Goal: Information Seeking & Learning: Compare options

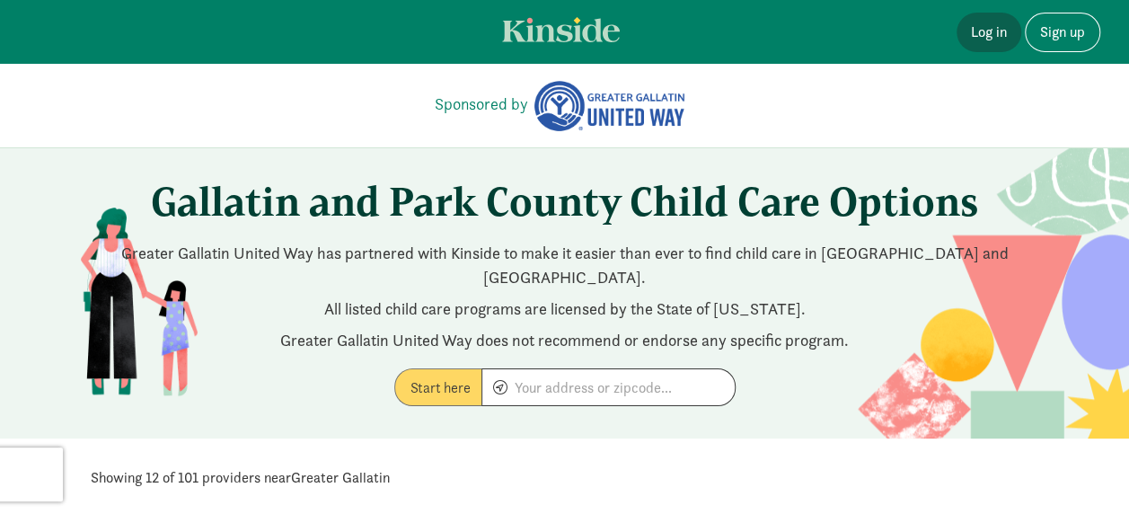
click at [986, 34] on link "Log in" at bounding box center [989, 33] width 65 height 40
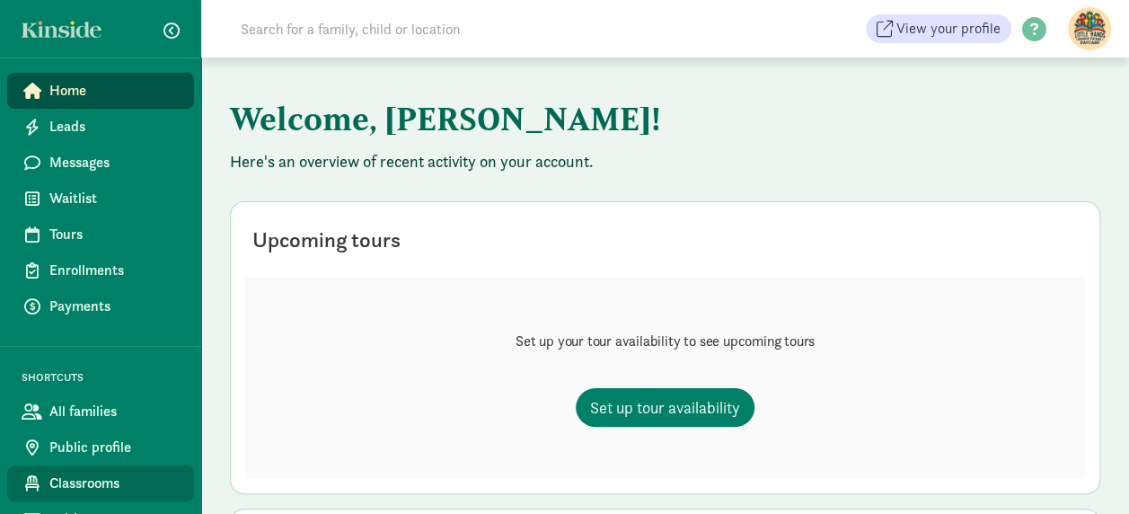
click at [80, 474] on span "Classrooms" at bounding box center [114, 483] width 130 height 22
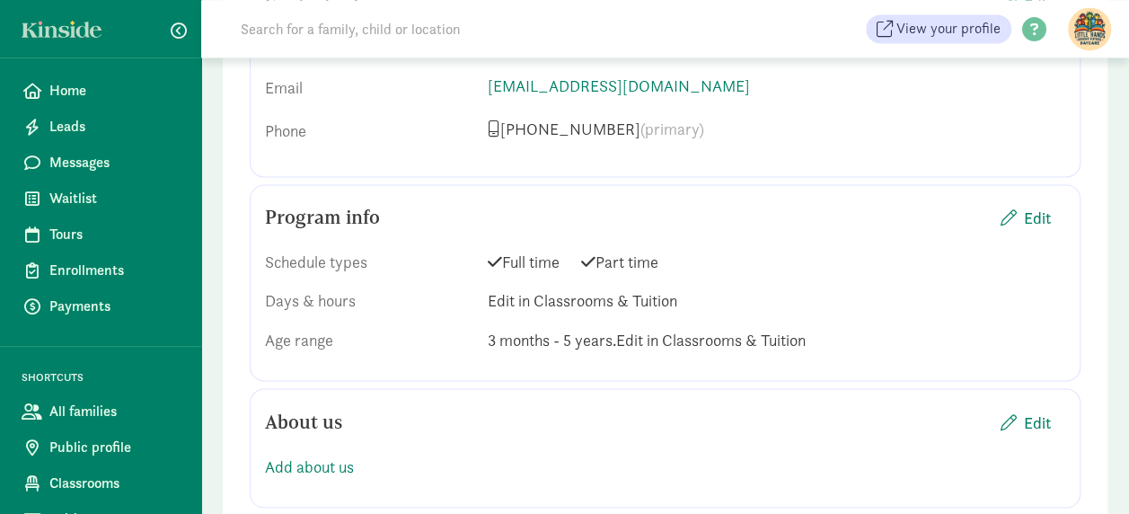
scroll to position [1388, 0]
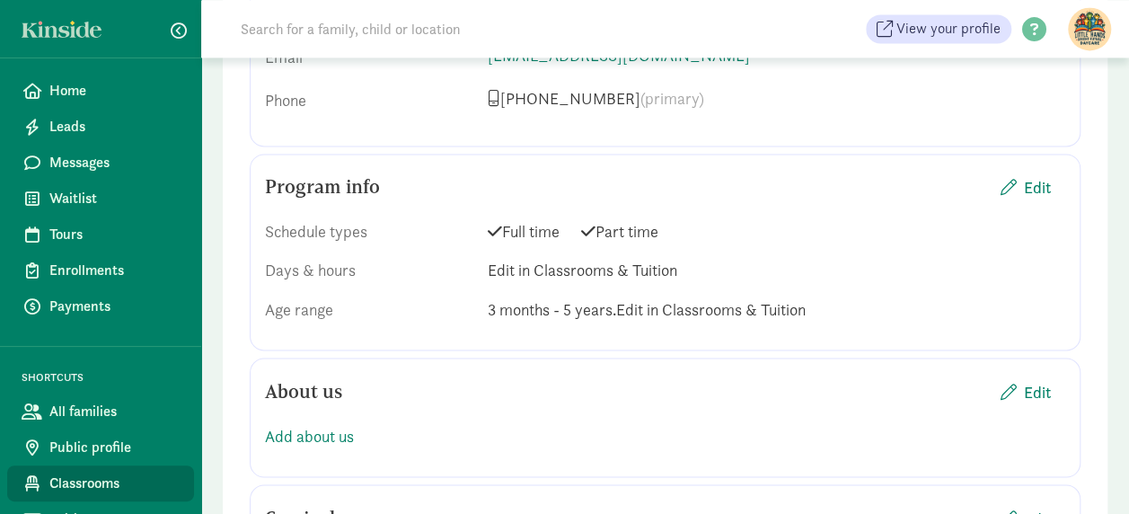
click at [99, 480] on span "Classrooms" at bounding box center [114, 483] width 130 height 22
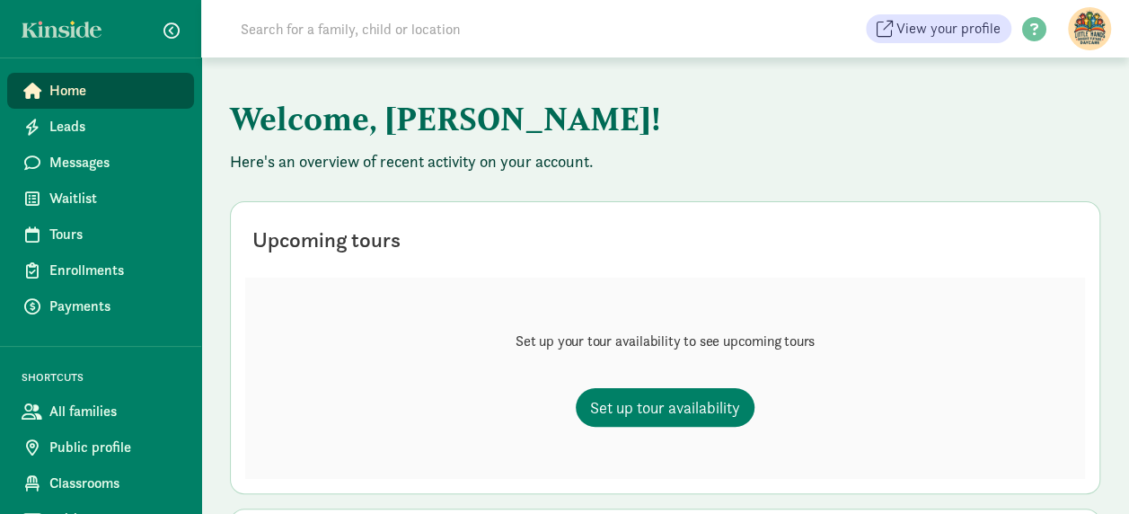
scroll to position [23, 0]
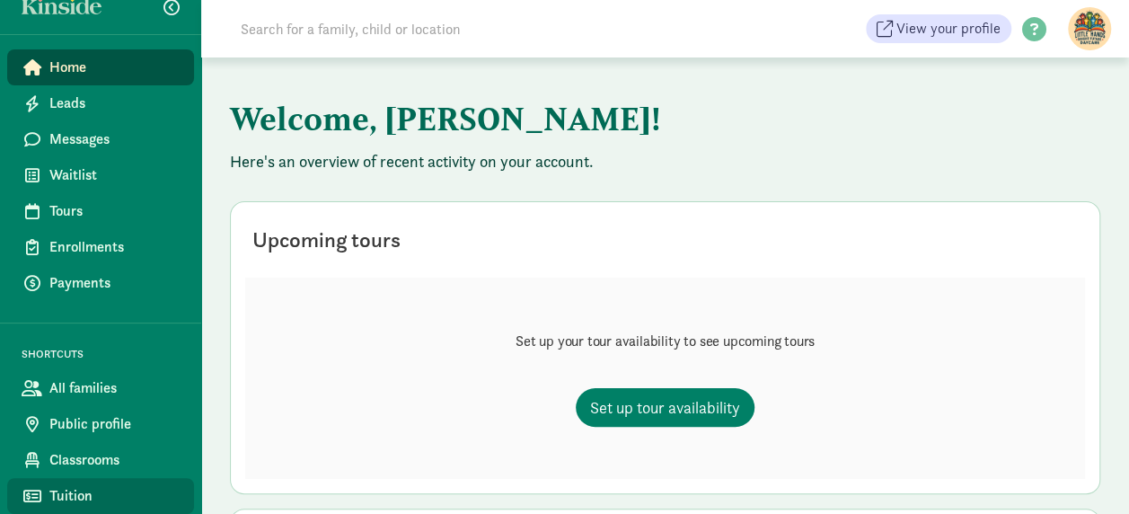
click at [90, 499] on span "Tuition" at bounding box center [114, 496] width 130 height 22
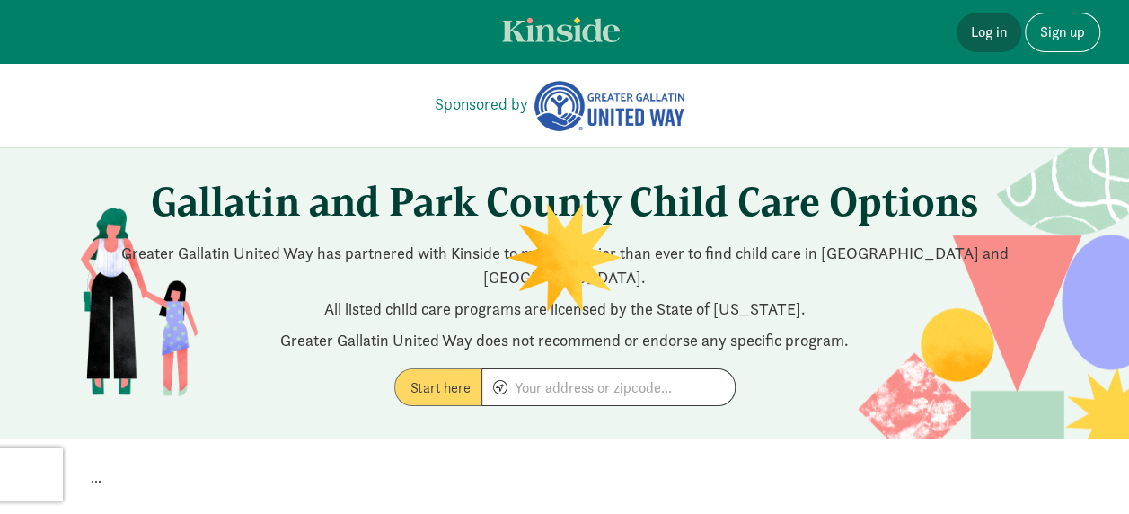
click at [994, 39] on link "Log in" at bounding box center [989, 33] width 65 height 40
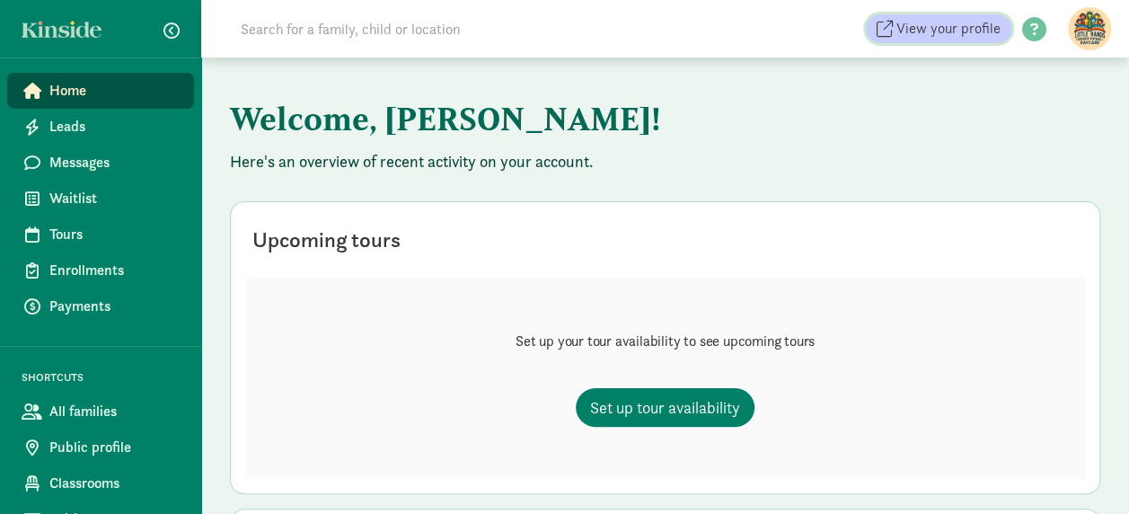
click at [970, 31] on span "View your profile" at bounding box center [948, 29] width 104 height 22
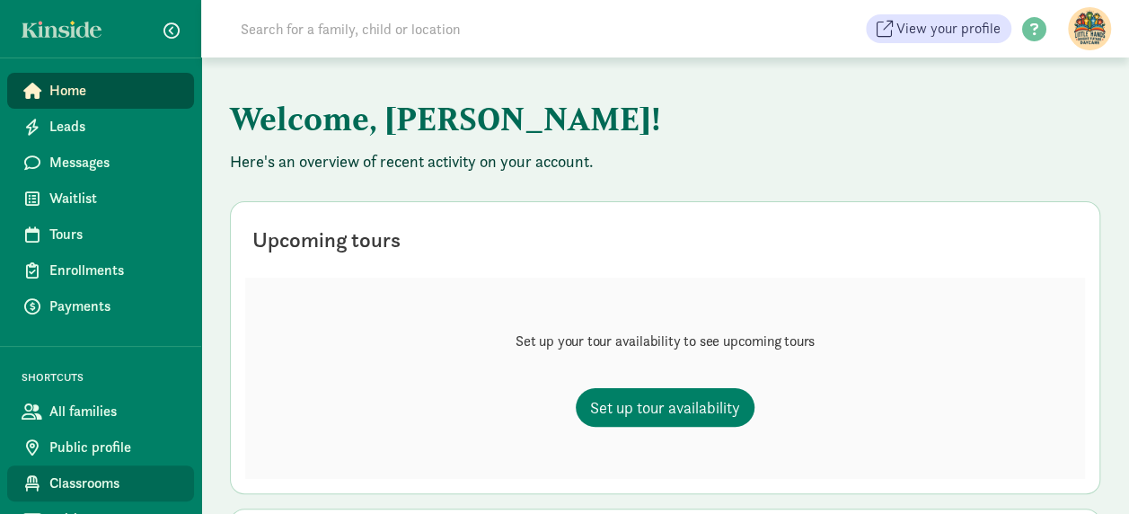
click at [124, 483] on span "Classrooms" at bounding box center [114, 483] width 130 height 22
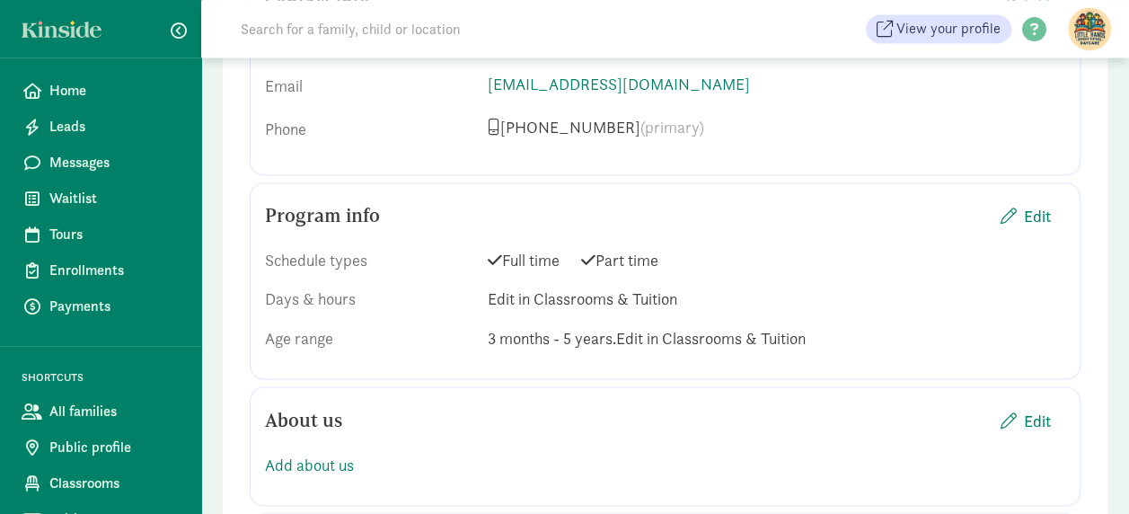
scroll to position [1381, 0]
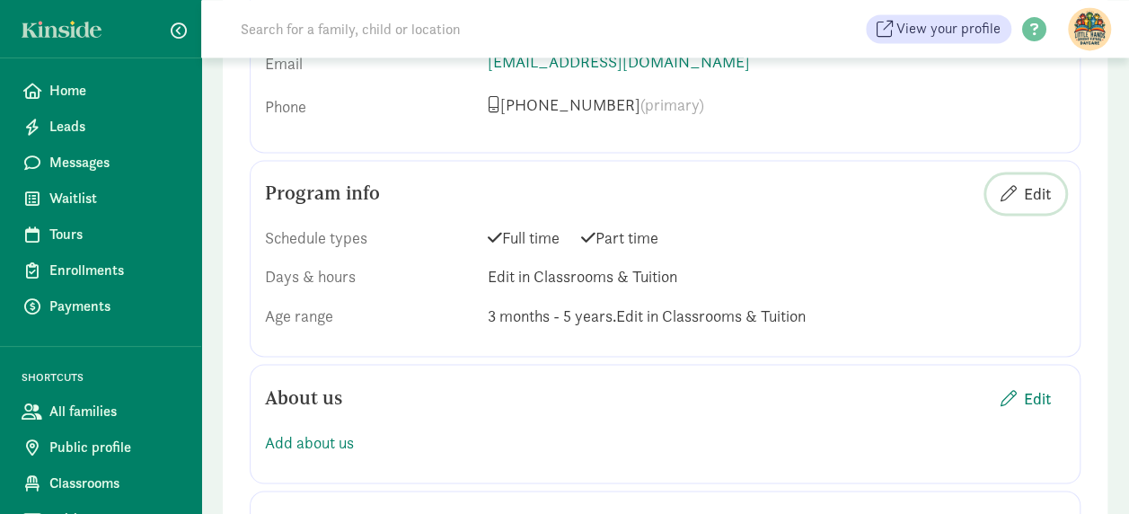
click at [1036, 183] on span "Edit" at bounding box center [1037, 193] width 27 height 24
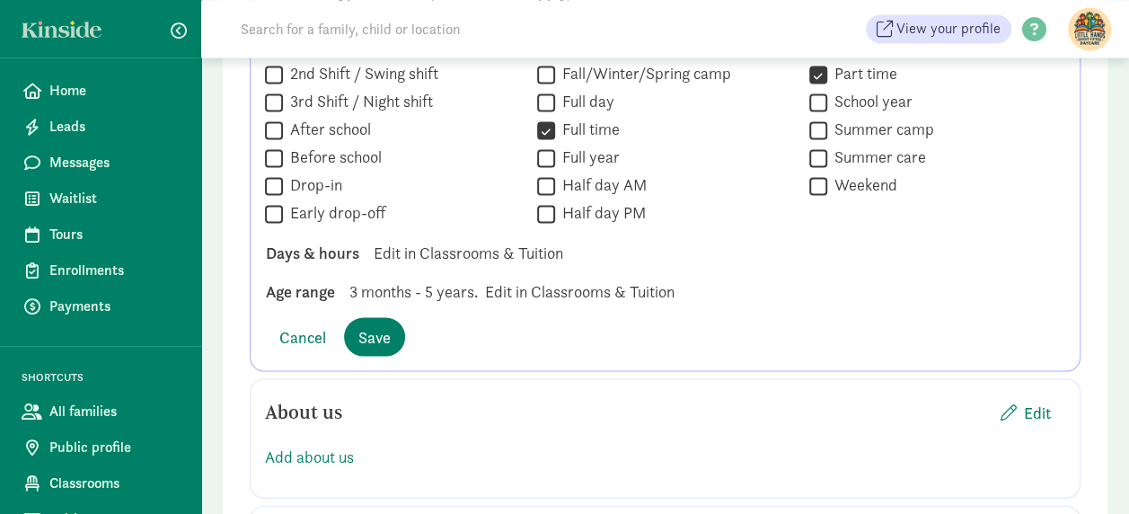
scroll to position [23, 0]
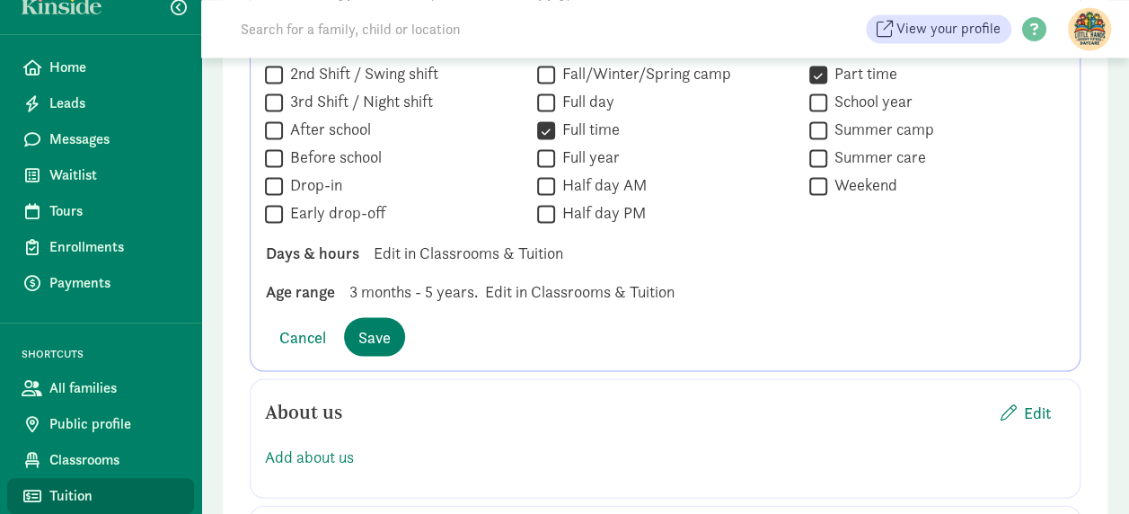
click at [49, 498] on link "Tuition" at bounding box center [100, 496] width 187 height 36
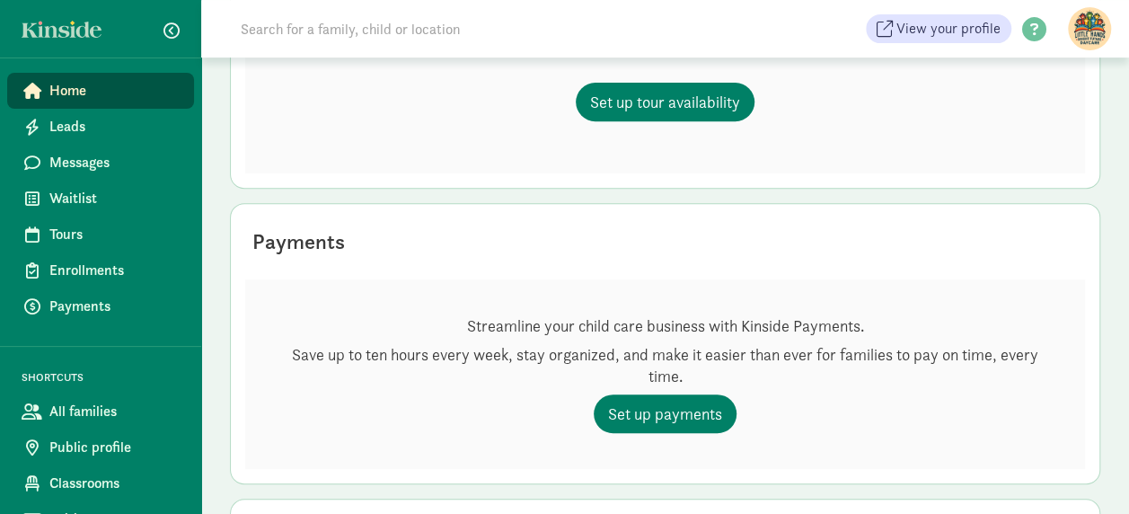
scroll to position [61, 0]
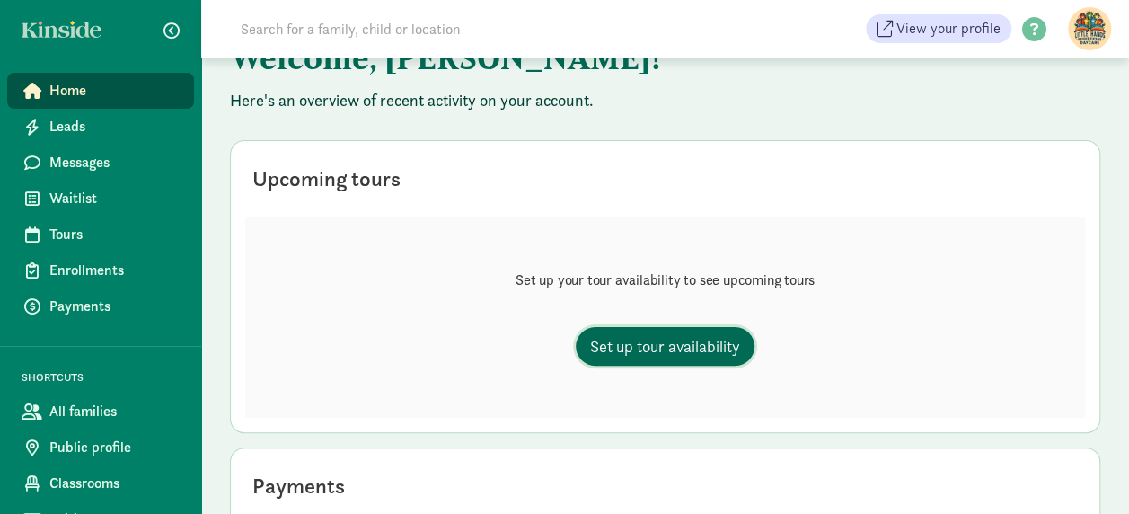
click at [685, 353] on span "Set up tour availability" at bounding box center [665, 346] width 150 height 24
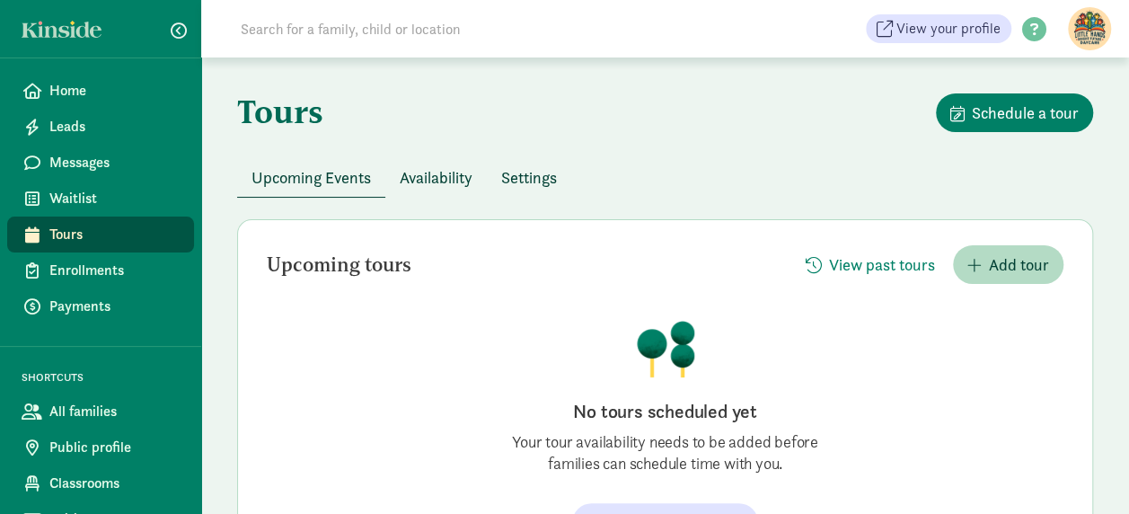
click at [433, 181] on span "Availability" at bounding box center [436, 177] width 73 height 24
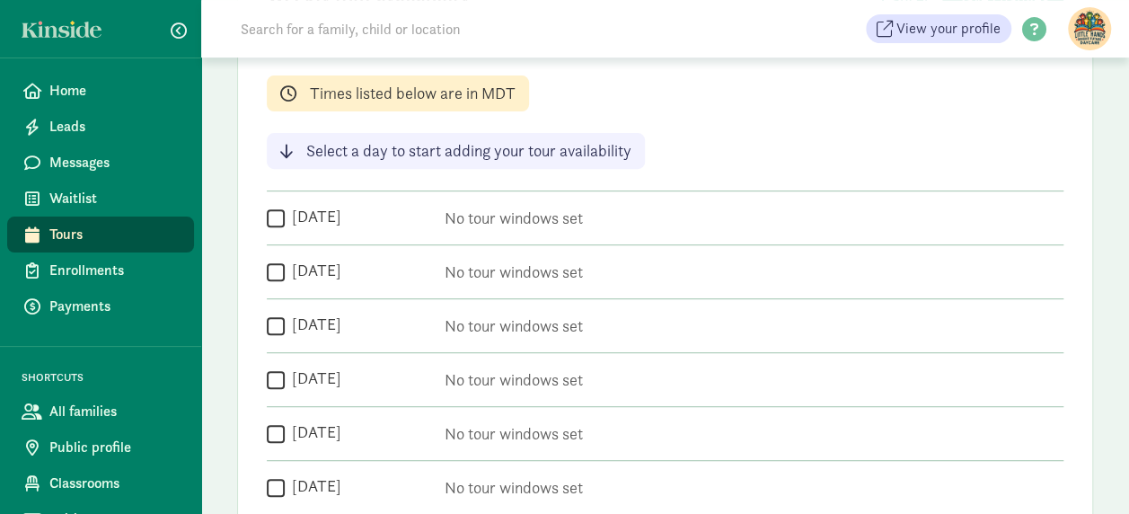
scroll to position [281, 0]
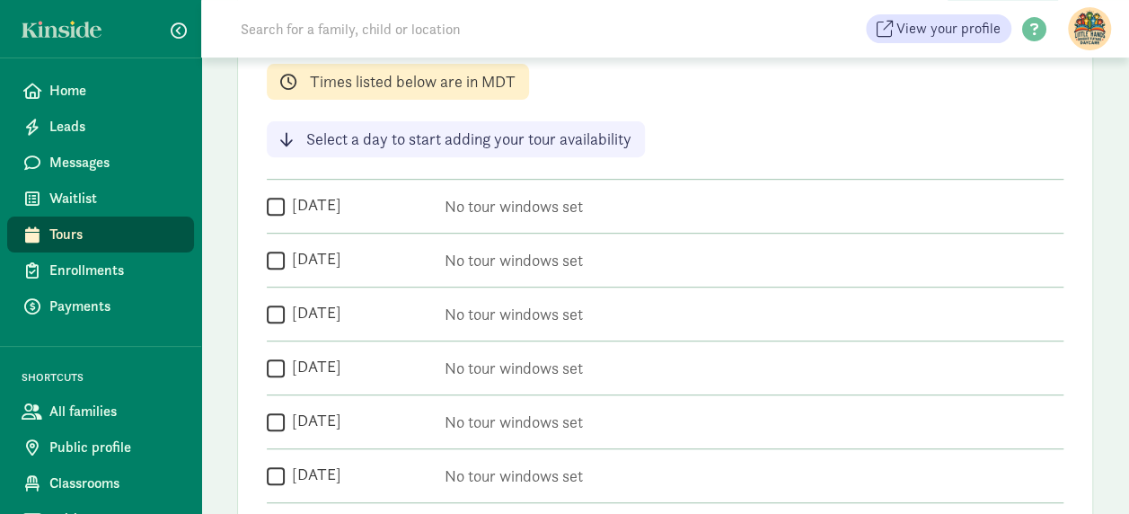
click at [275, 207] on input "Monday" at bounding box center [276, 206] width 18 height 24
checkbox input "true"
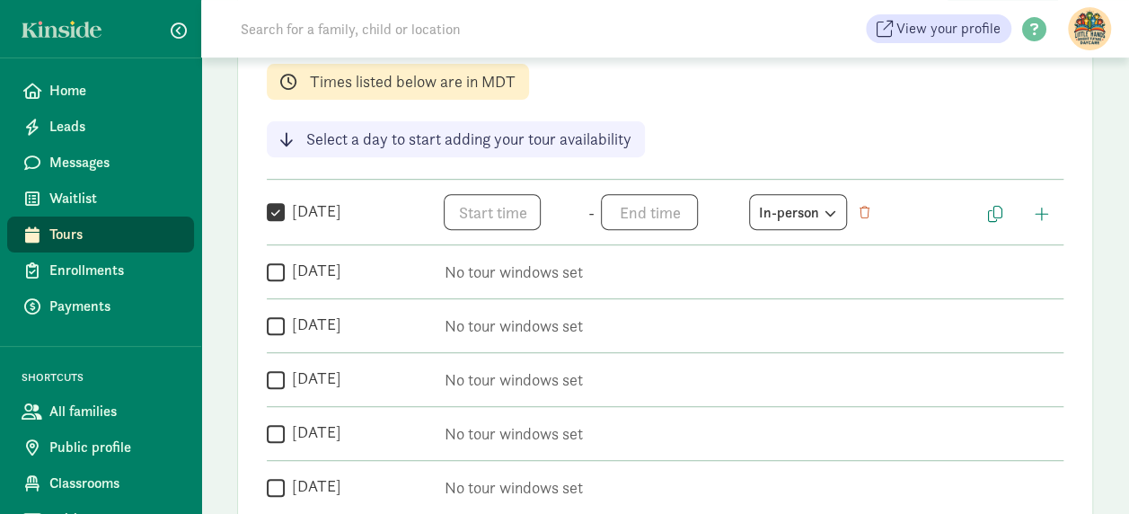
click at [275, 269] on input "Tuesday" at bounding box center [276, 272] width 18 height 24
checkbox input "true"
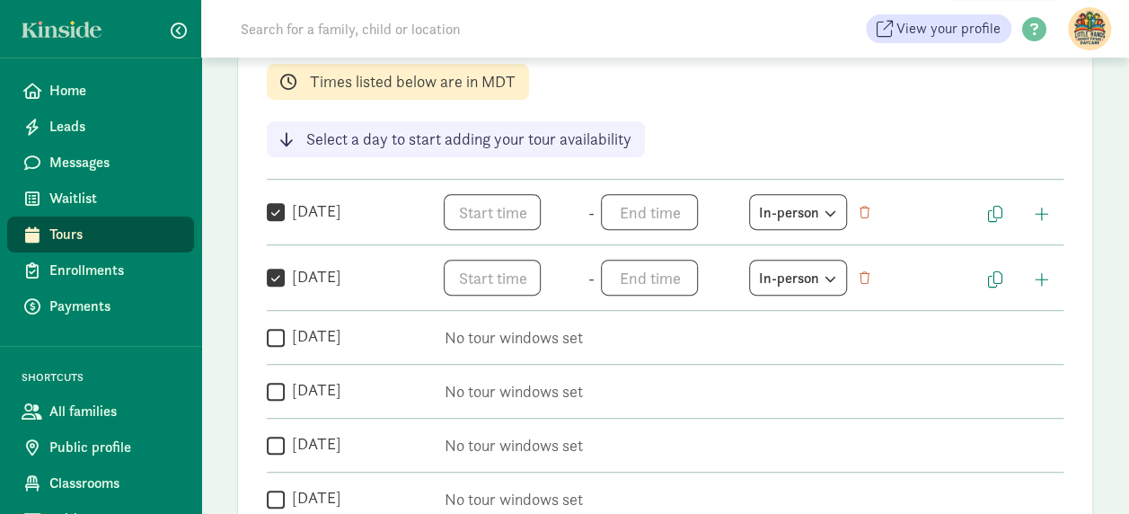
click at [275, 338] on input "Wednesday" at bounding box center [276, 337] width 18 height 24
checkbox input "true"
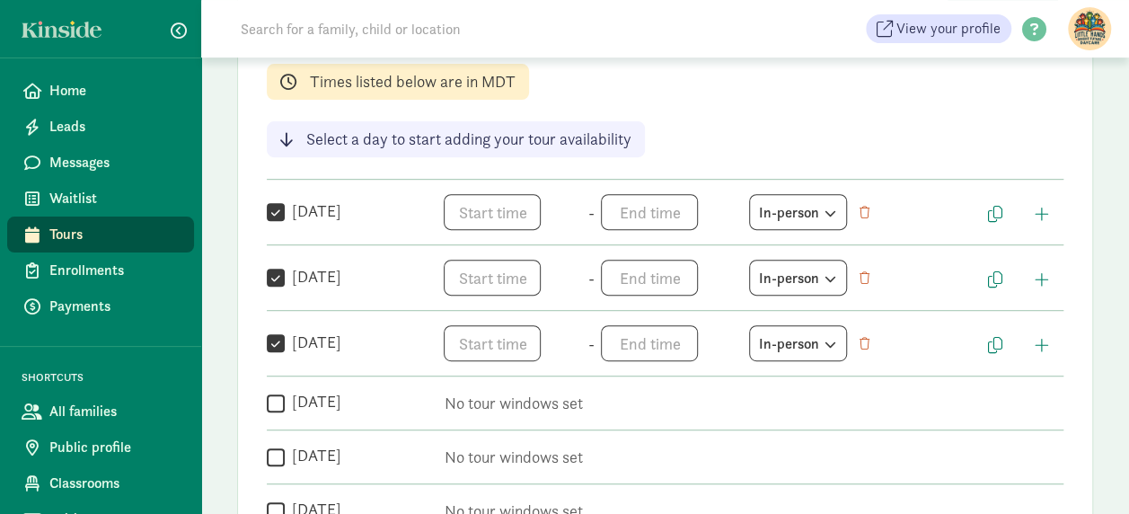
click at [278, 402] on input "Thursday" at bounding box center [276, 403] width 18 height 24
checkbox input "true"
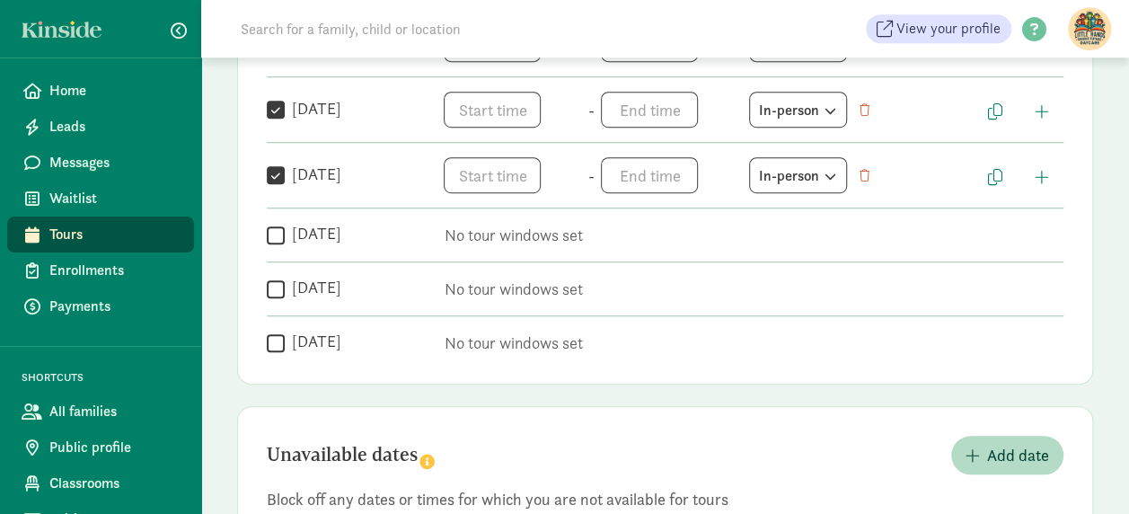
scroll to position [499, 0]
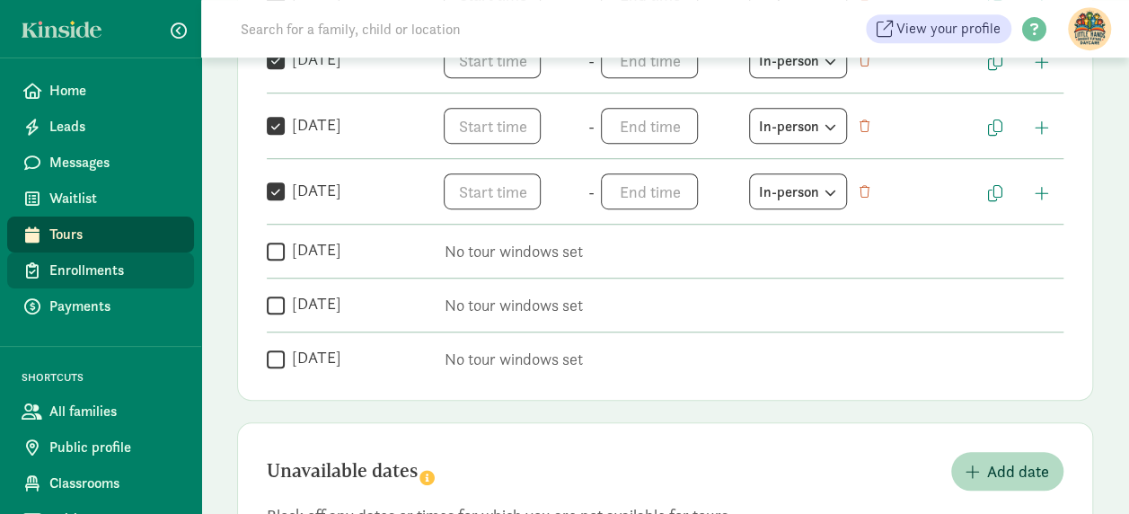
click at [106, 274] on span "Enrollments" at bounding box center [114, 271] width 130 height 22
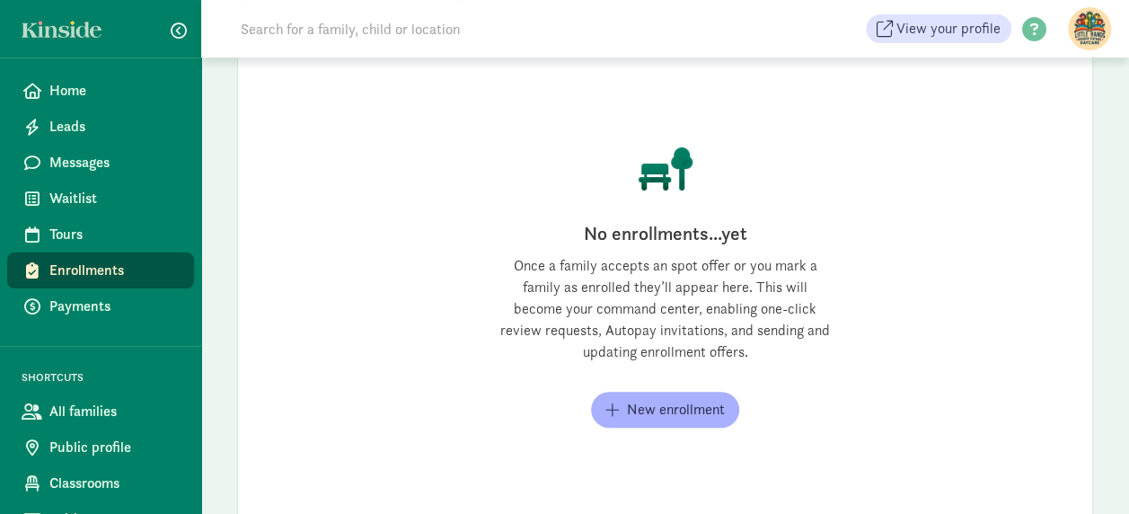
scroll to position [243, 0]
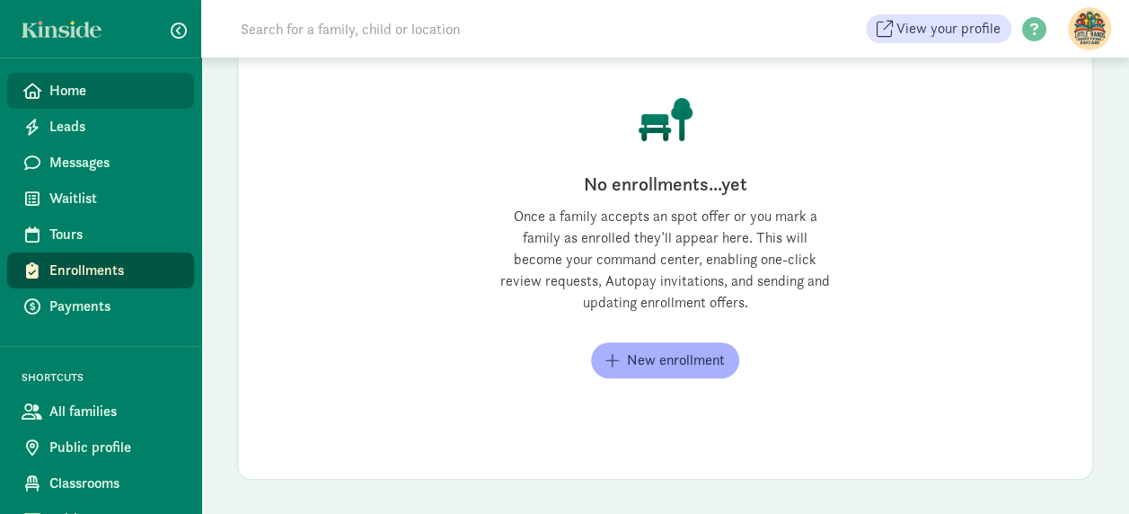
click at [77, 101] on link "Home" at bounding box center [100, 91] width 187 height 36
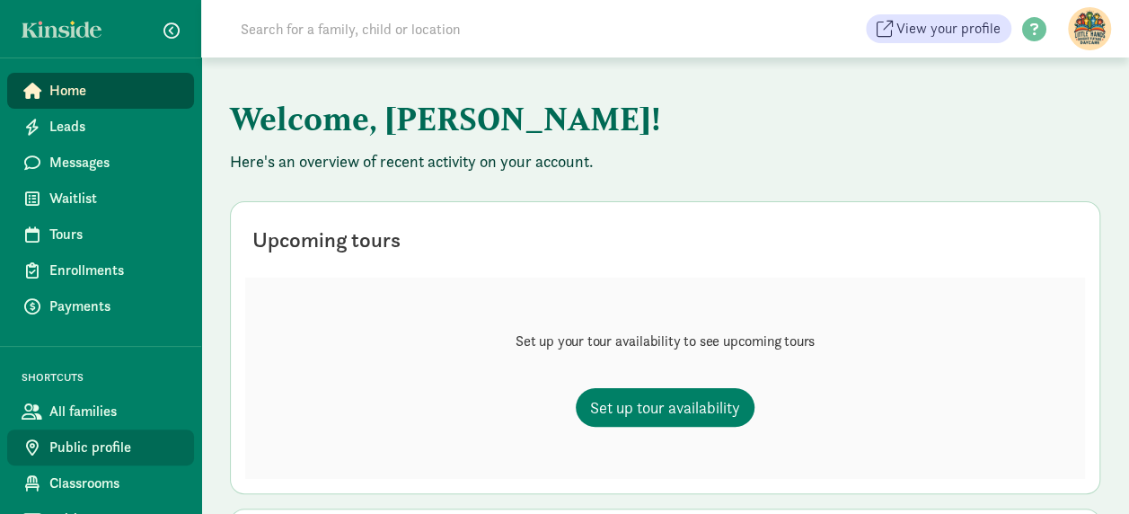
click at [80, 455] on span "Public profile" at bounding box center [114, 448] width 130 height 22
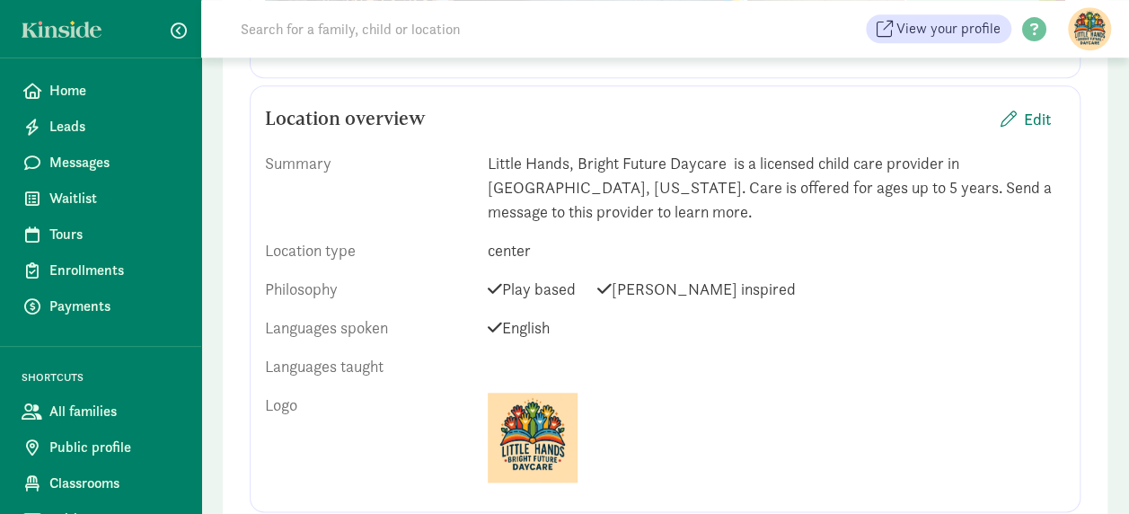
scroll to position [813, 0]
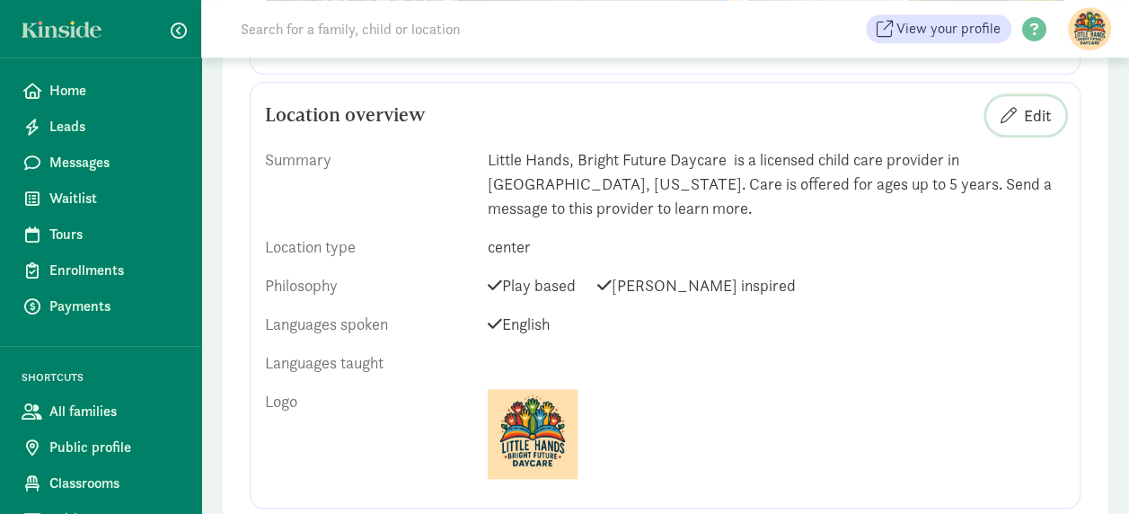
click at [1035, 112] on span "Edit" at bounding box center [1037, 115] width 27 height 24
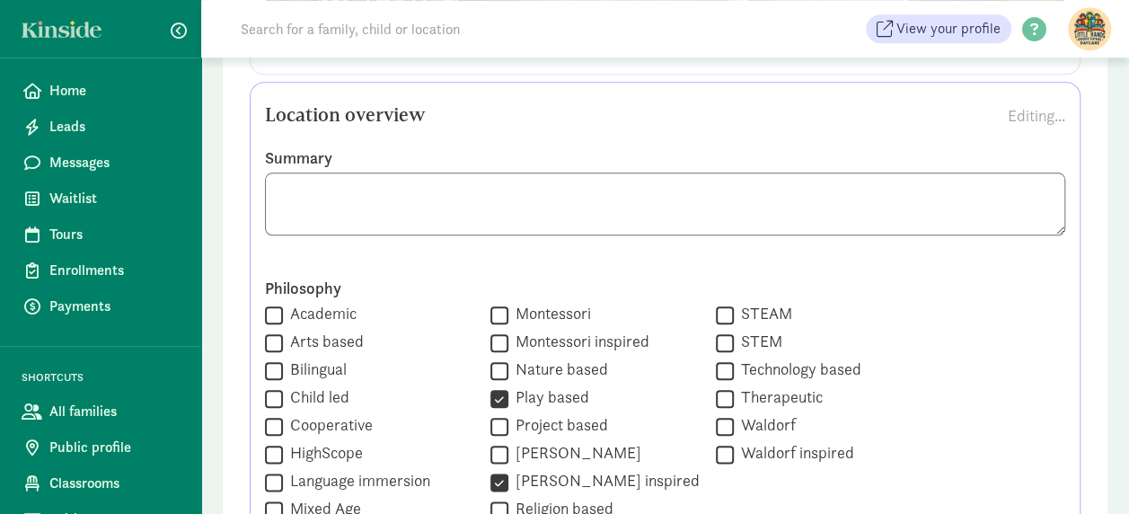
drag, startPoint x: 283, startPoint y: 193, endPoint x: 844, endPoint y: 211, distance: 561.7
click at [844, 211] on textarea at bounding box center [665, 203] width 800 height 63
paste textarea "Little Hands, Bright Future Daycare is a licensed childcare provider in Livings…"
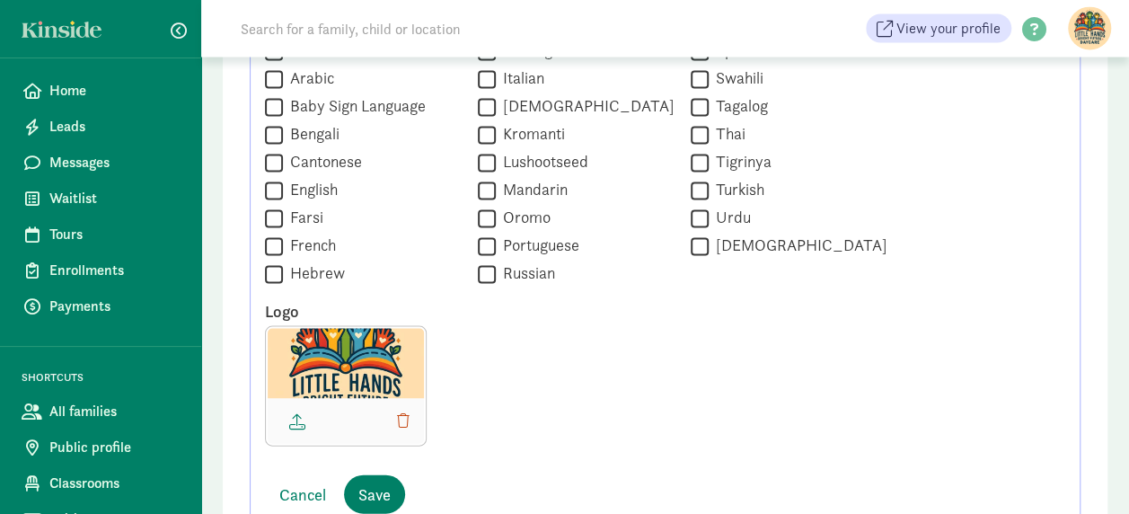
scroll to position [1870, 0]
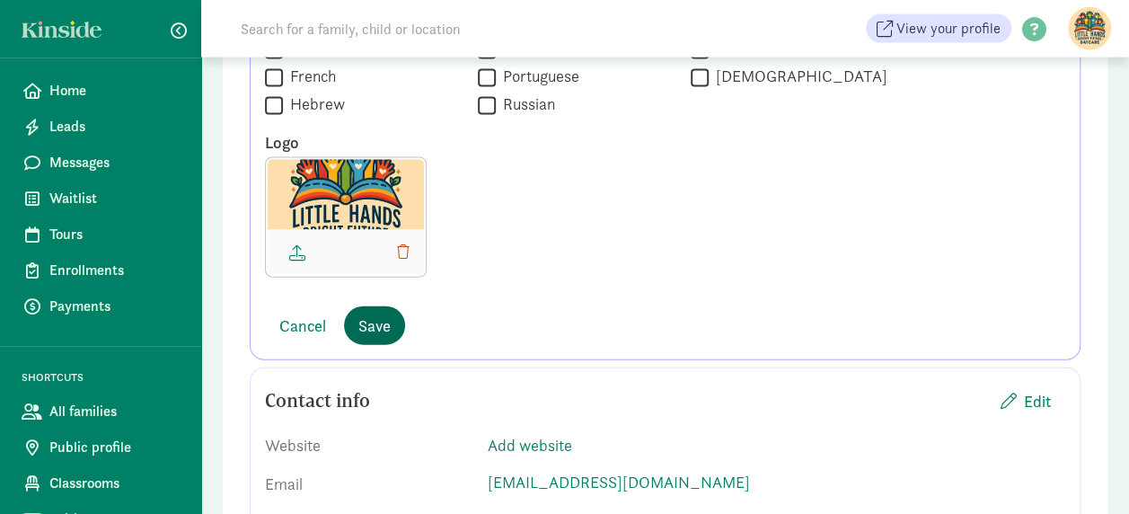
type textarea "Little Hands, Bright Future Daycare is a licensed childcare provider in Livings…"
click at [386, 328] on span "Save" at bounding box center [374, 325] width 32 height 24
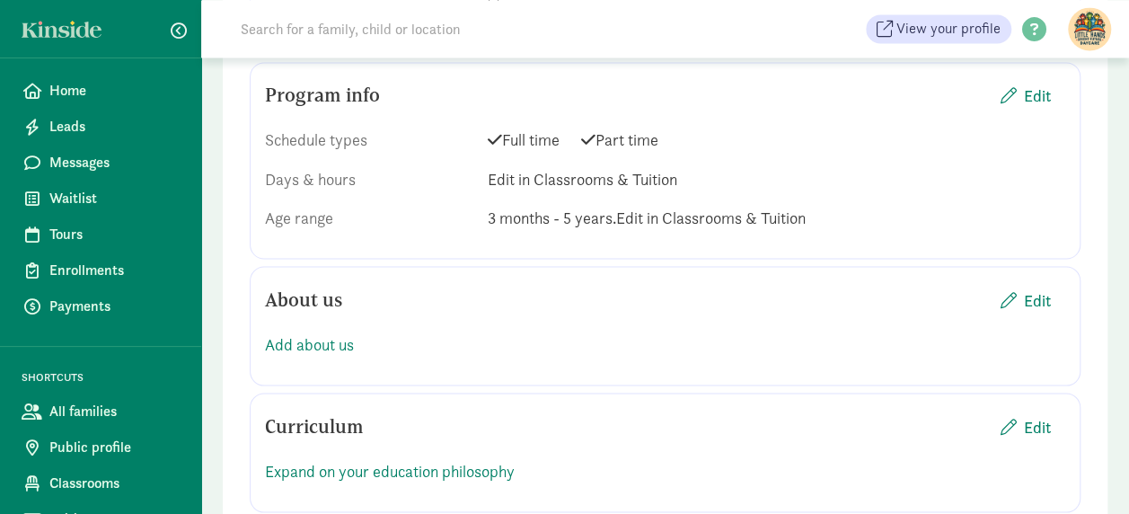
scroll to position [1543, 0]
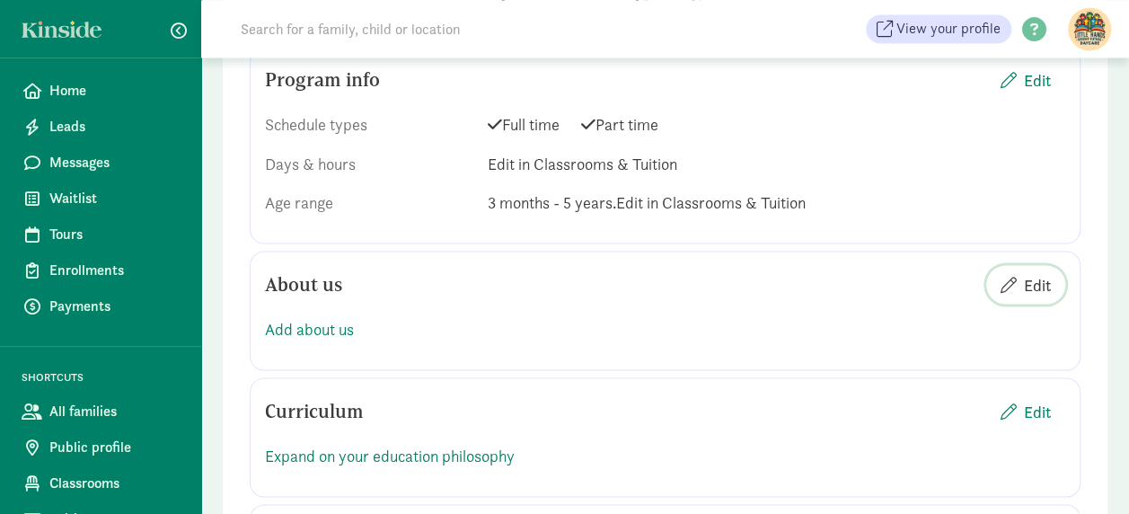
click at [1031, 272] on span "Edit" at bounding box center [1037, 284] width 27 height 24
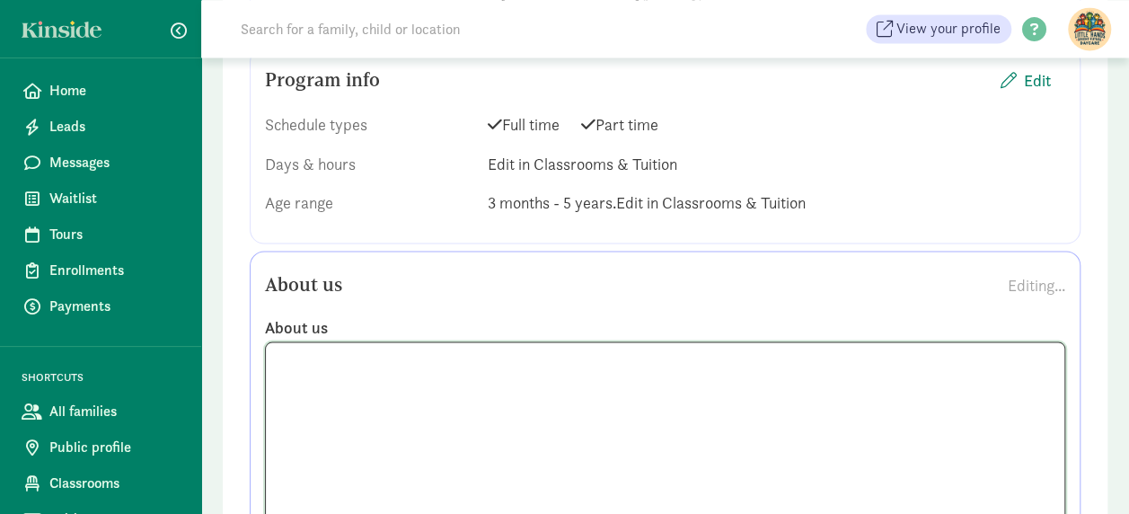
paste textarea "At Little Hands, Bright Future, we believe every child deserves a safe, loving,…"
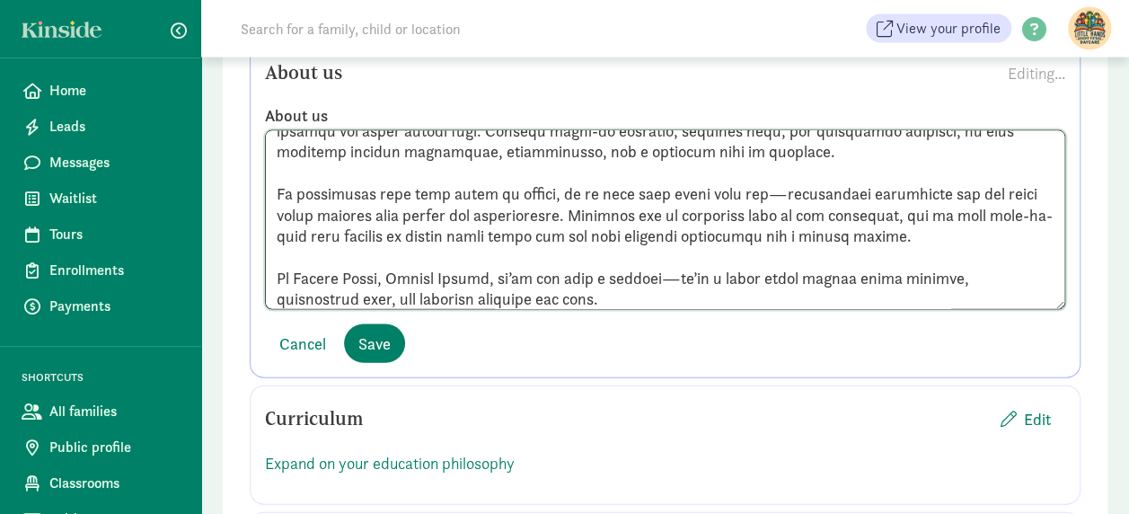
scroll to position [1836, 0]
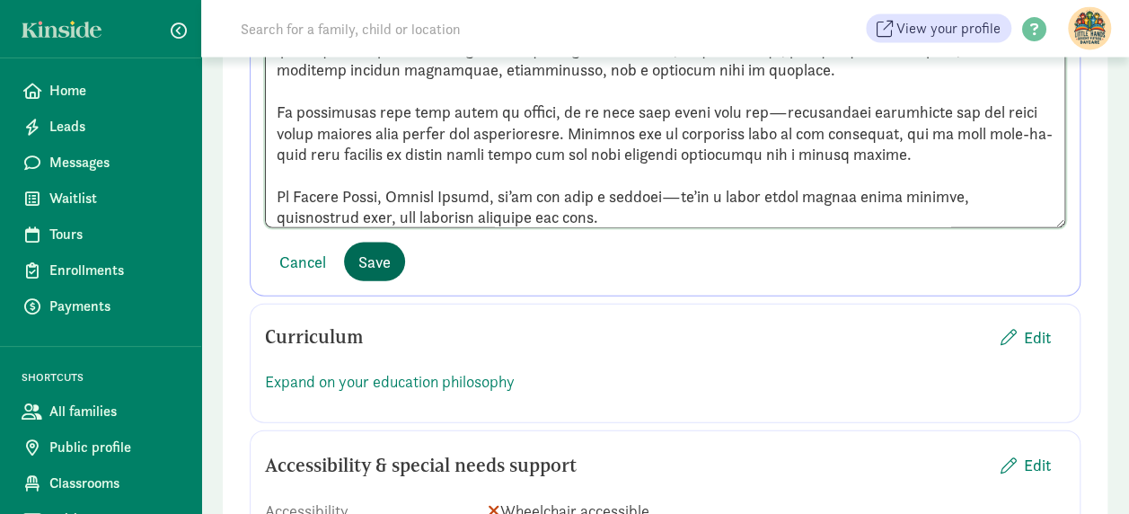
type textarea "At Little Hands, Bright Future, we believe every child deserves a safe, loving,…"
click at [384, 250] on span "Save" at bounding box center [374, 262] width 32 height 24
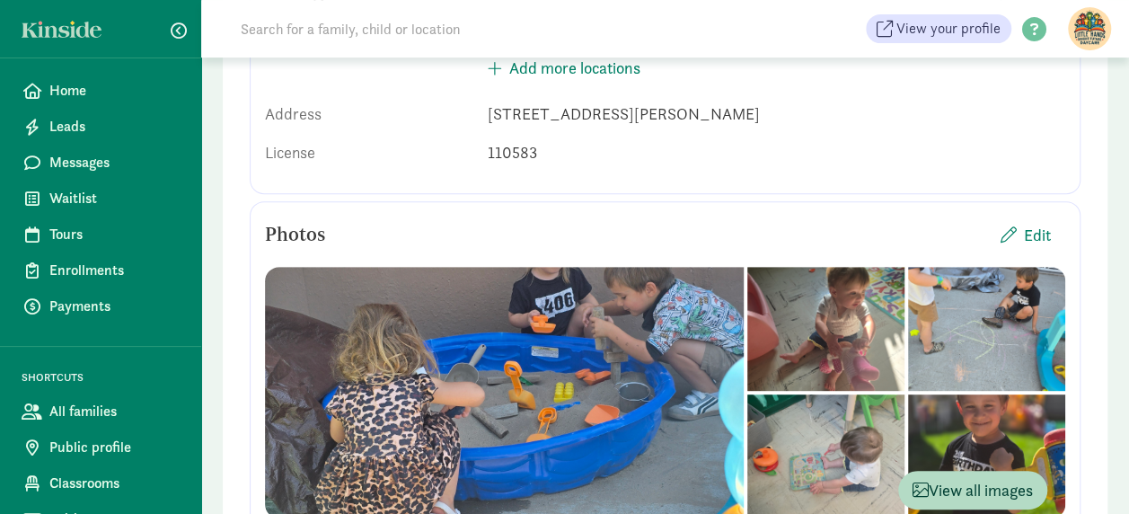
scroll to position [0, 0]
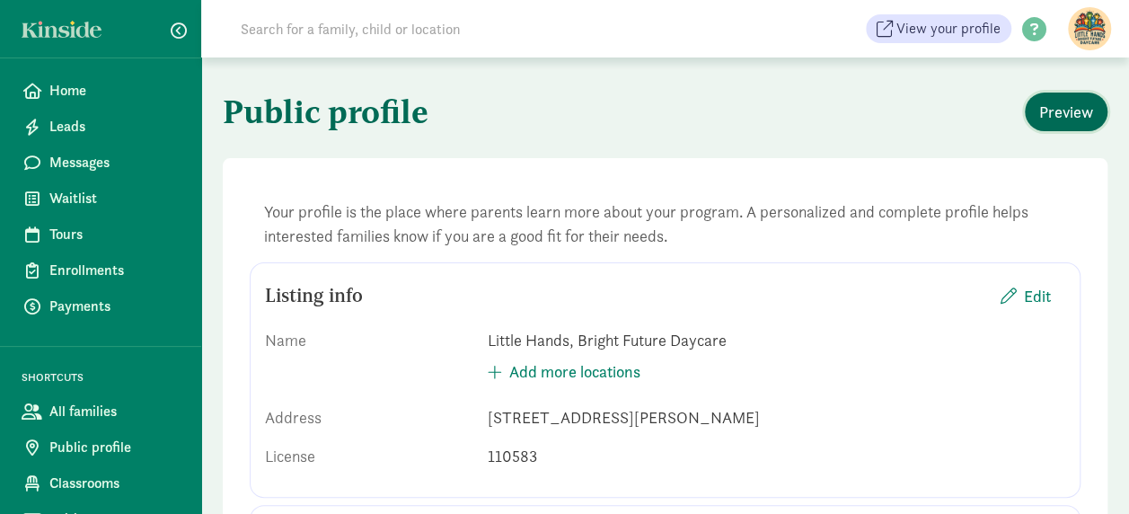
click at [1081, 103] on span "Preview" at bounding box center [1066, 112] width 54 height 24
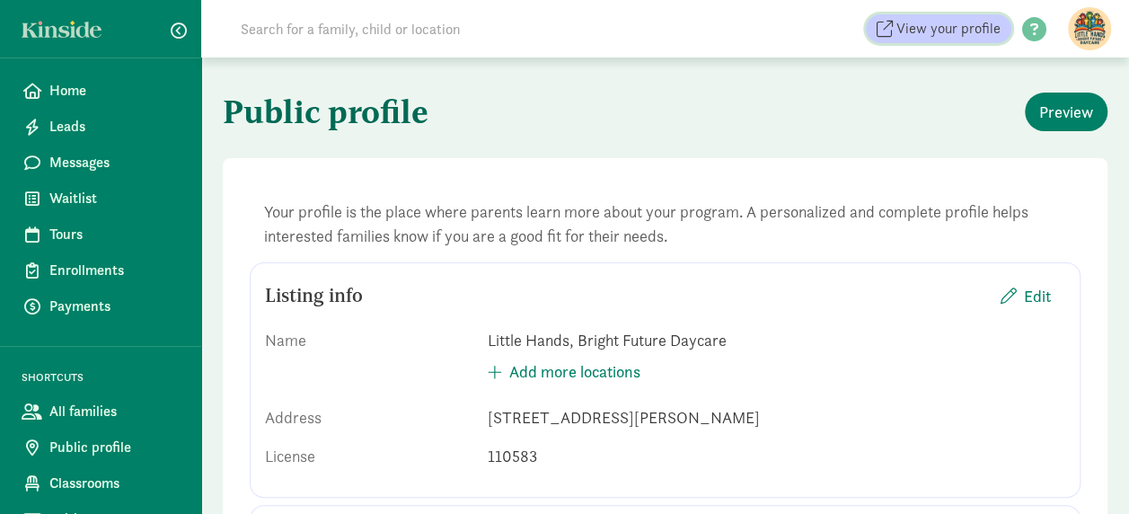
click at [941, 29] on span "View your profile" at bounding box center [948, 29] width 104 height 22
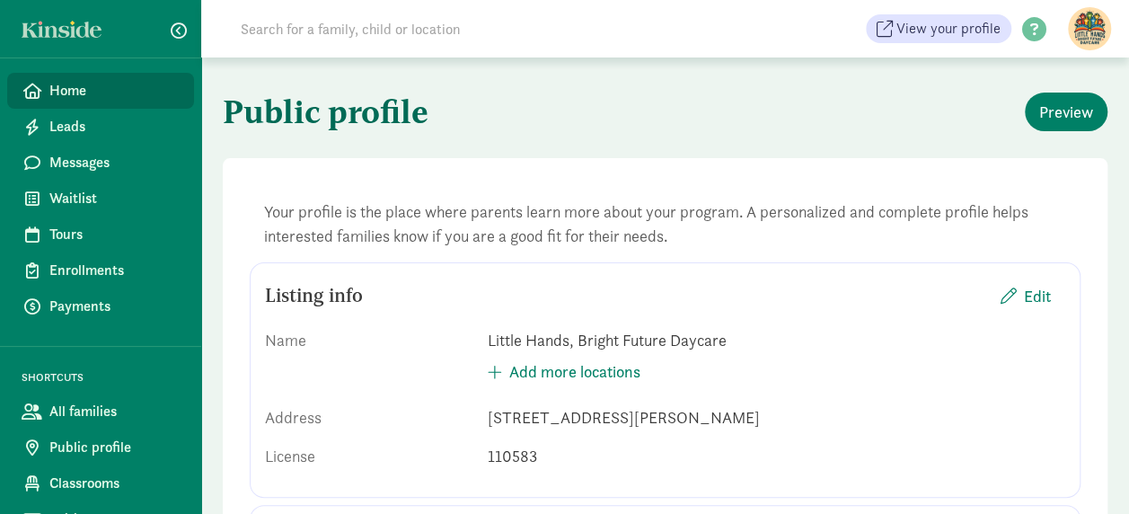
click at [68, 84] on span "Home" at bounding box center [114, 91] width 130 height 22
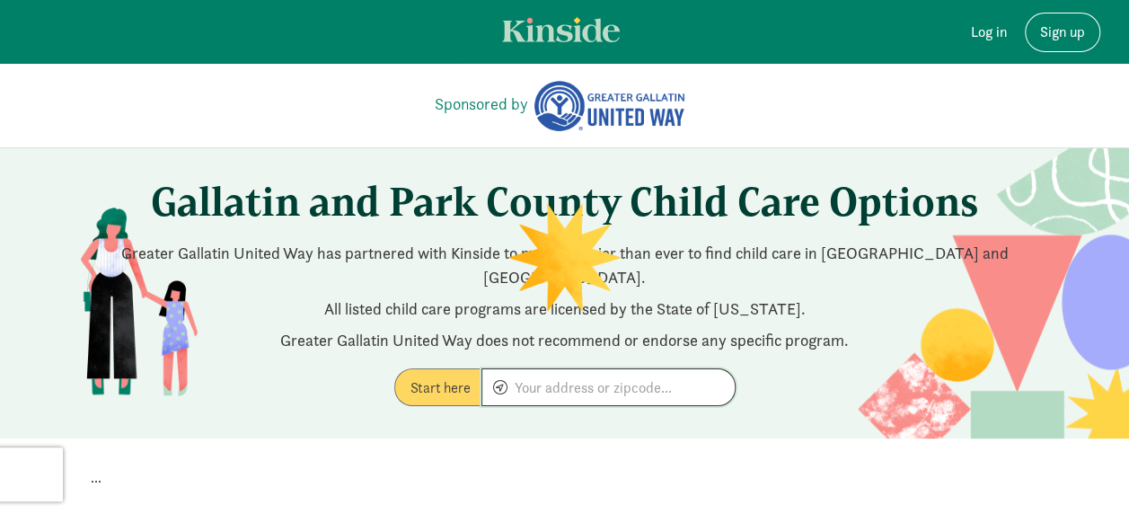
click at [641, 378] on input at bounding box center [608, 387] width 252 height 36
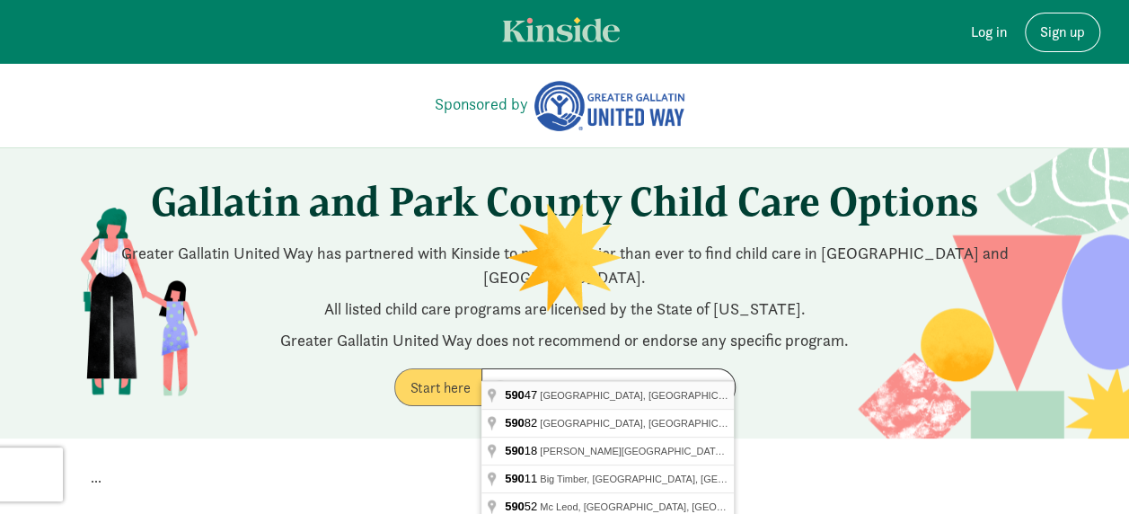
type input "Livingston, MT 59047, USA"
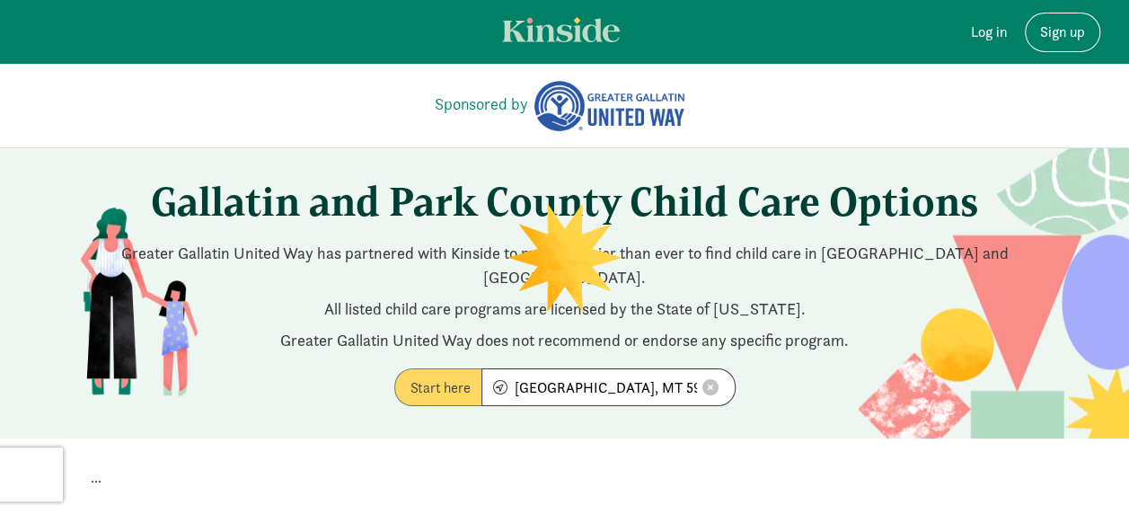
click at [452, 368] on label "Start here" at bounding box center [437, 387] width 87 height 38
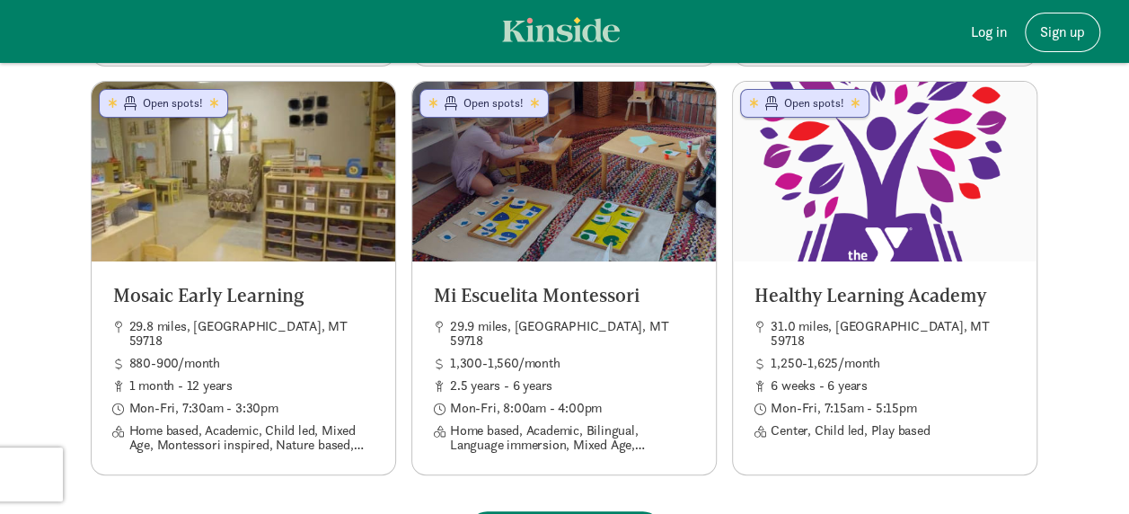
scroll to position [3379, 0]
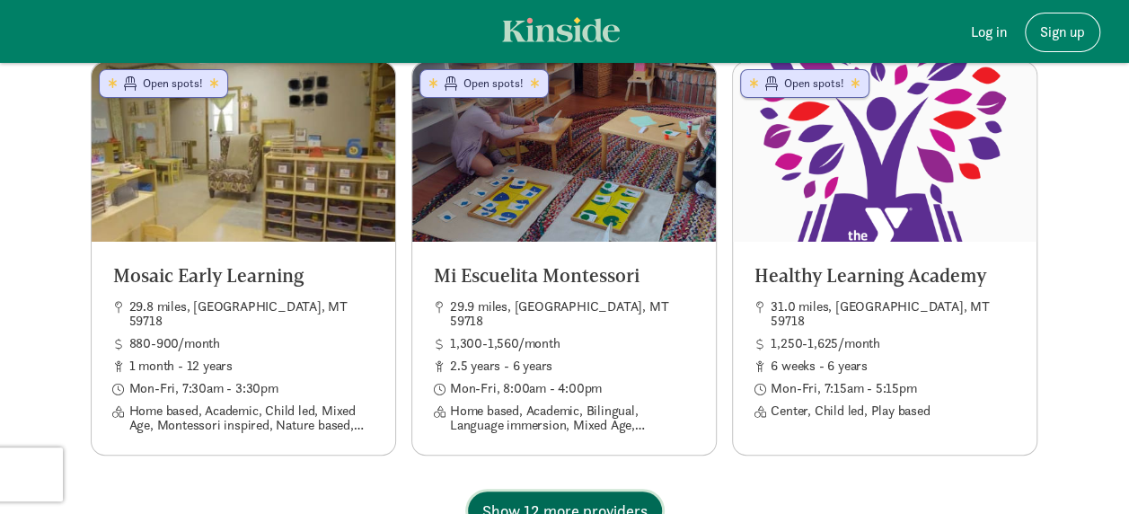
click at [604, 499] on span "Show 12 more providers" at bounding box center [564, 511] width 165 height 24
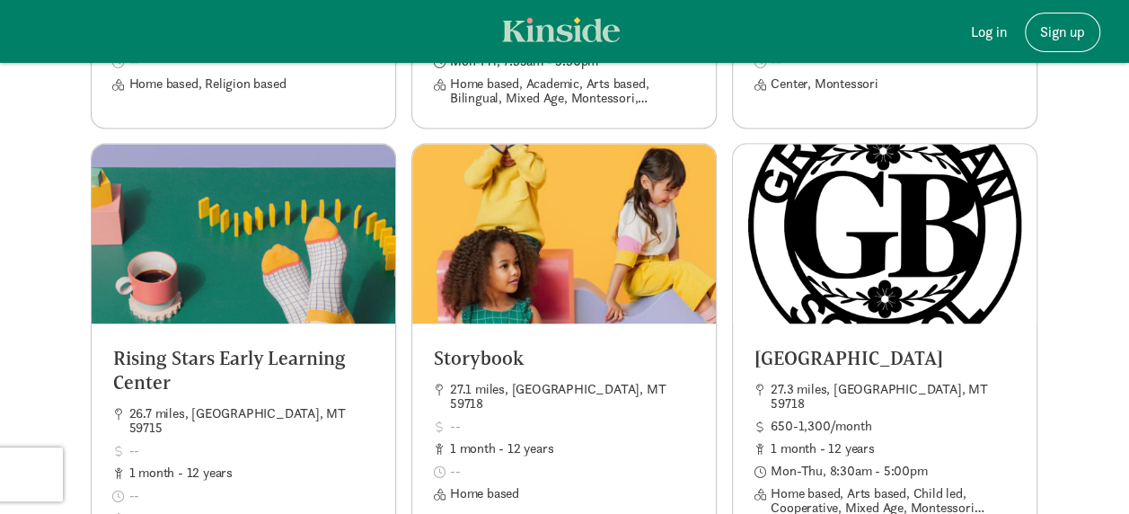
scroll to position [4972, 0]
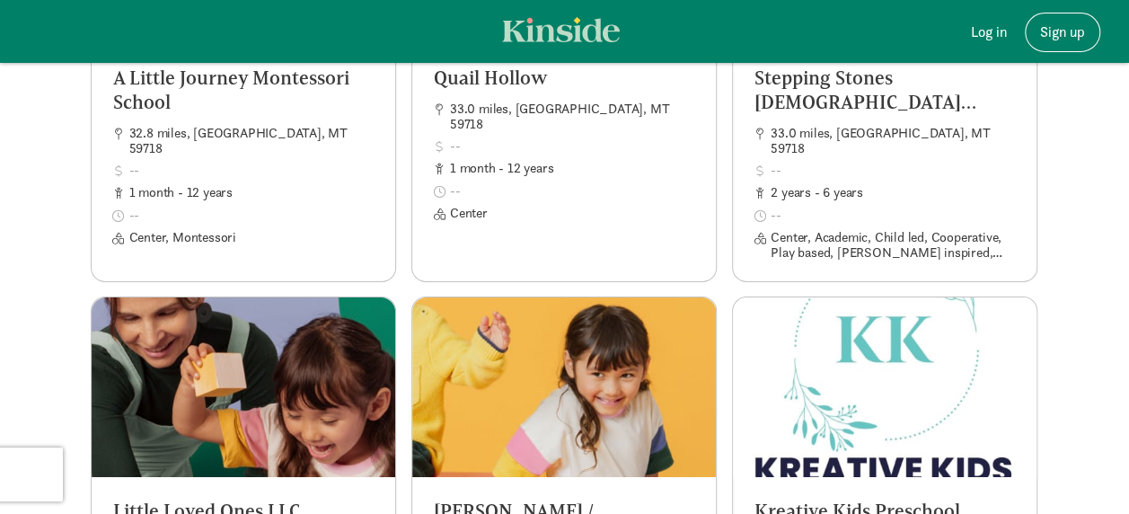
scroll to position [6565, 0]
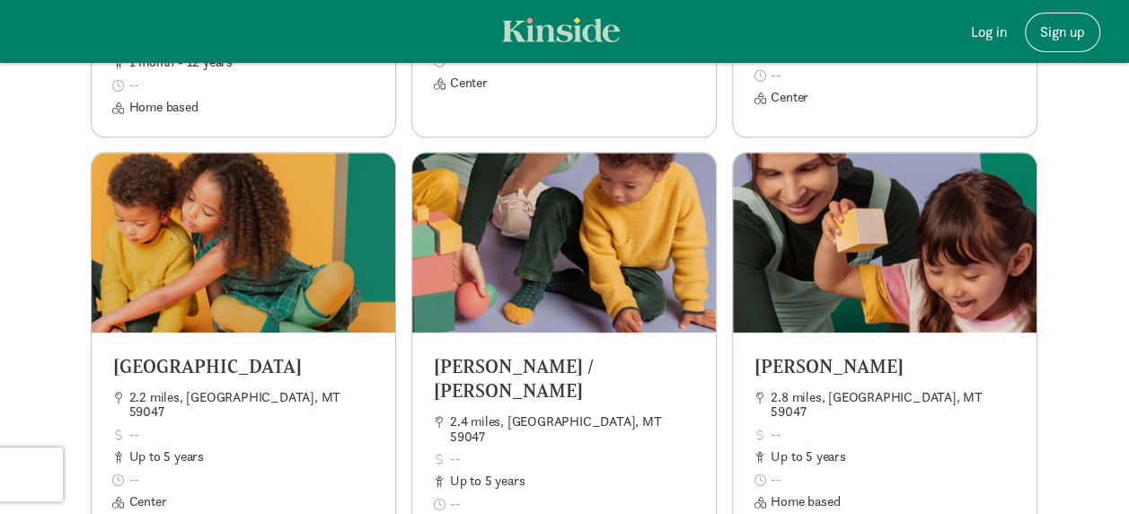
scroll to position [7680, 0]
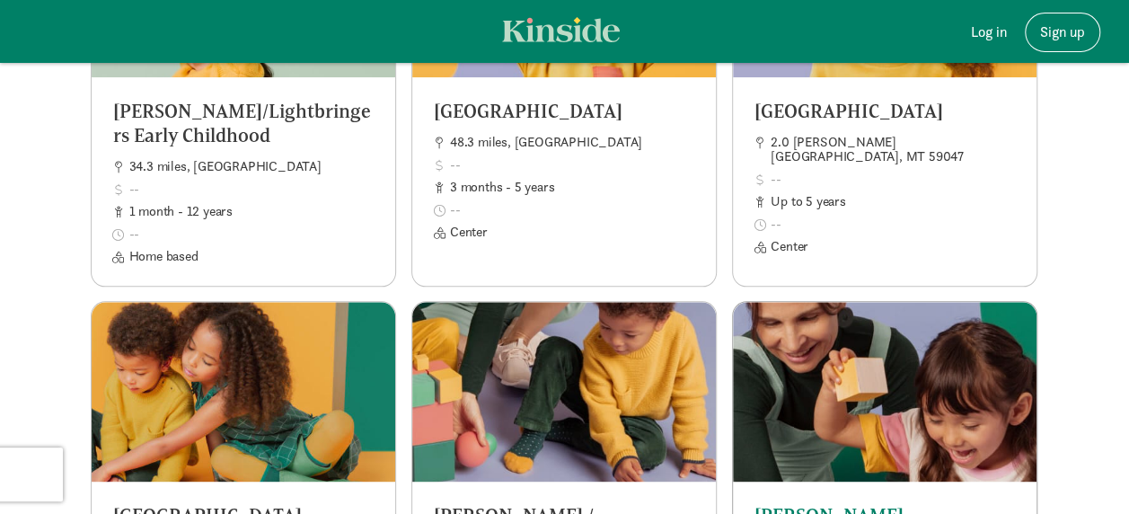
click at [845, 503] on h5 "Jessica Pedersen" at bounding box center [885, 515] width 260 height 24
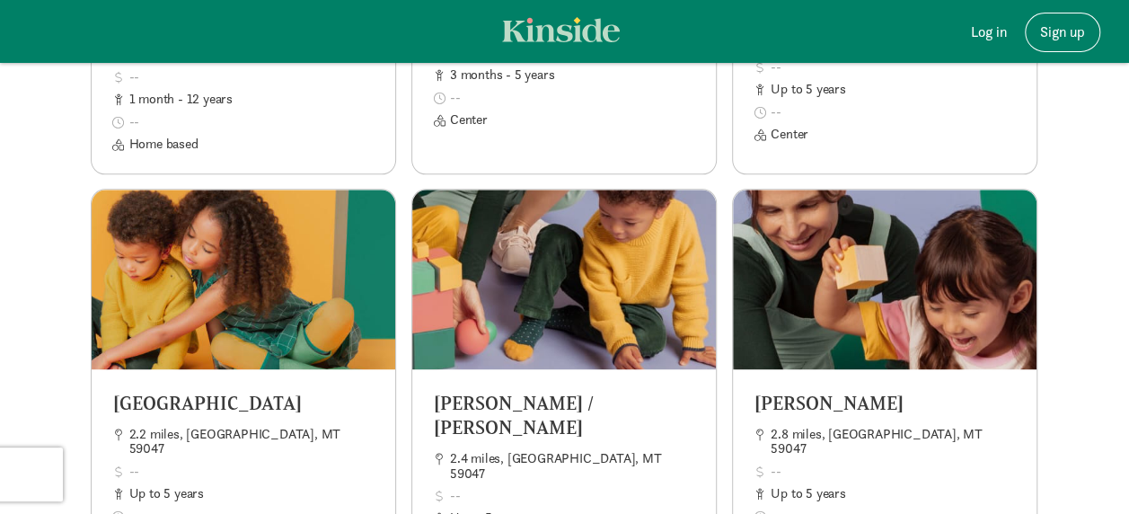
scroll to position [7767, 0]
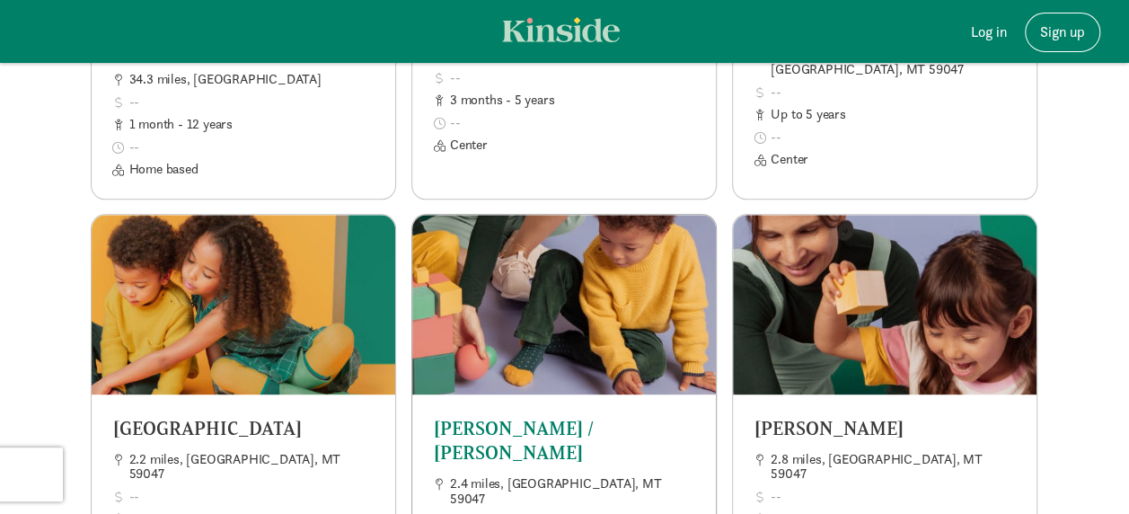
click at [582, 416] on h5 "Teeny Steinys / Zendara Yarnell" at bounding box center [564, 440] width 260 height 49
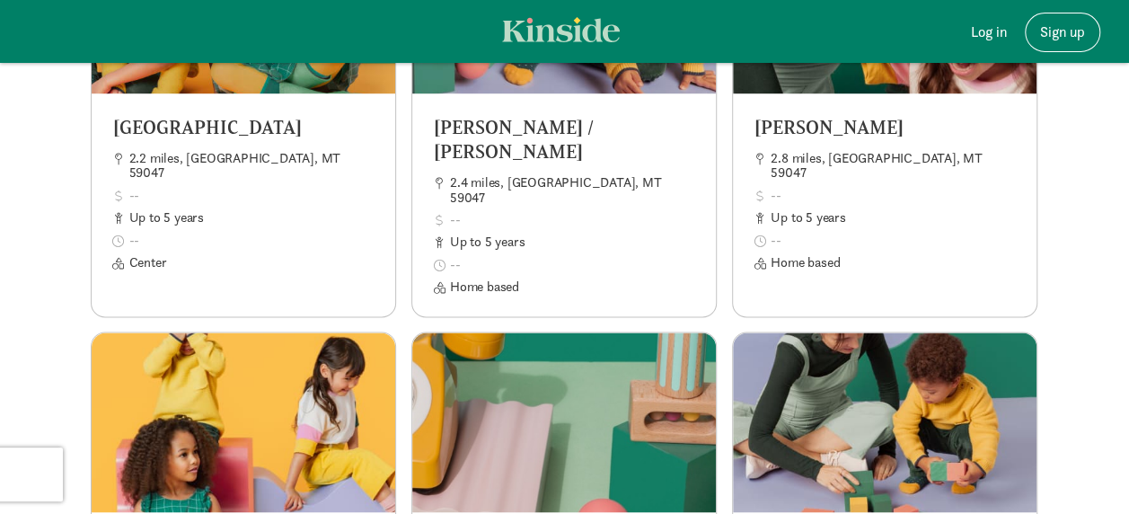
scroll to position [8117, 0]
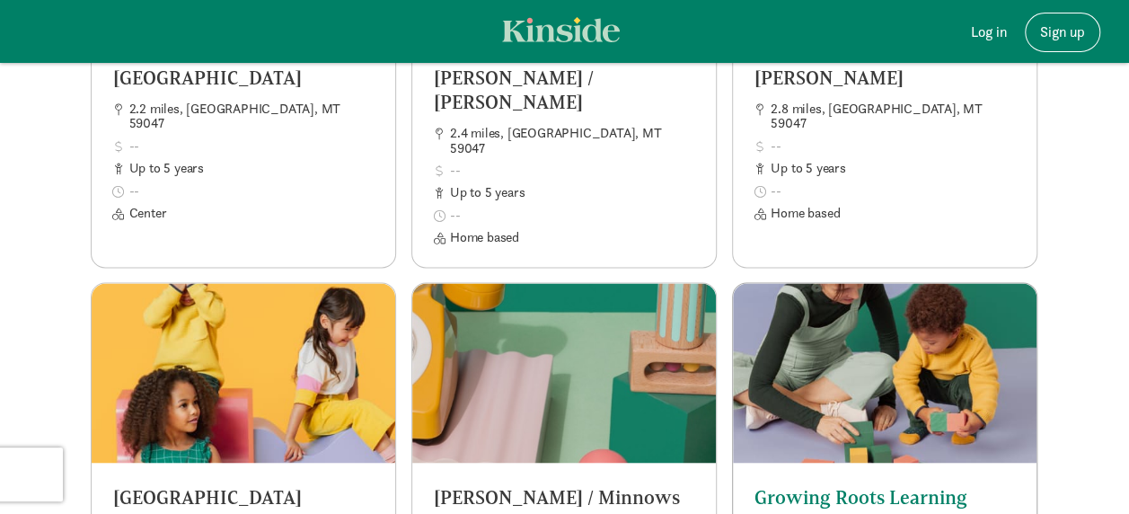
click at [890, 484] on h5 "Growing Roots Learning Center / Sears" at bounding box center [885, 508] width 260 height 49
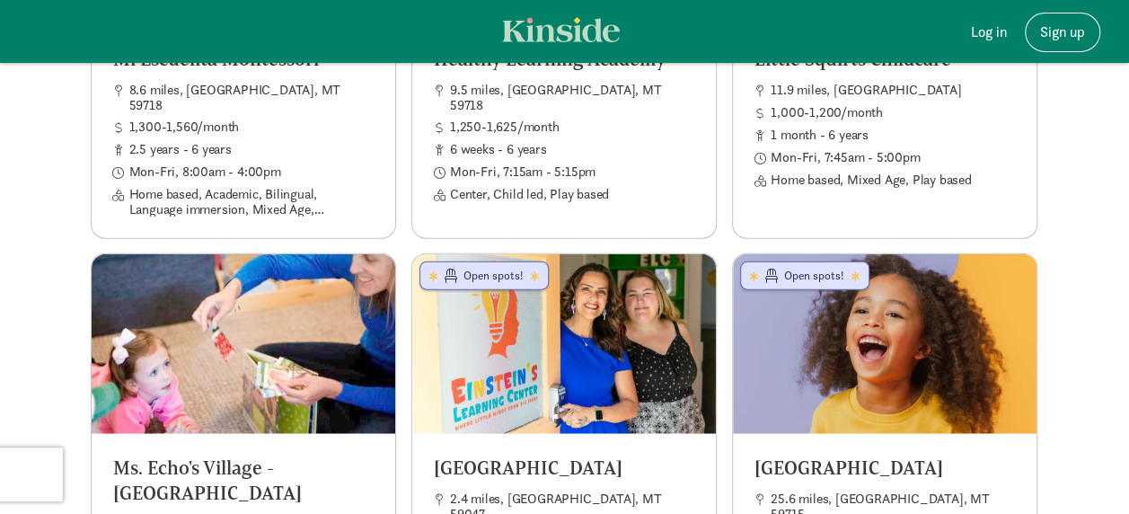
scroll to position [1920, 0]
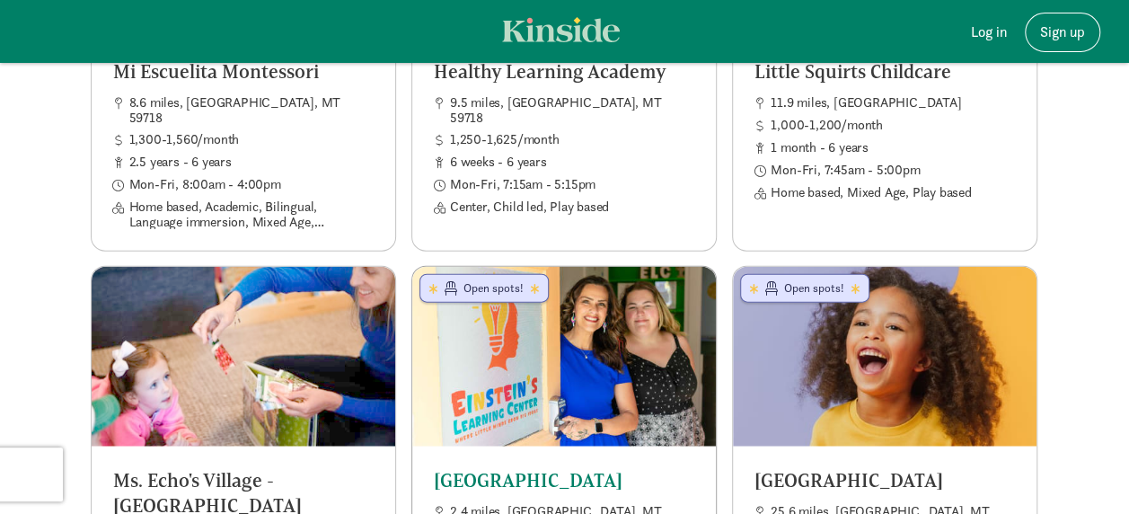
click at [494, 468] on h5 "Einsteins Learning Center" at bounding box center [564, 480] width 260 height 24
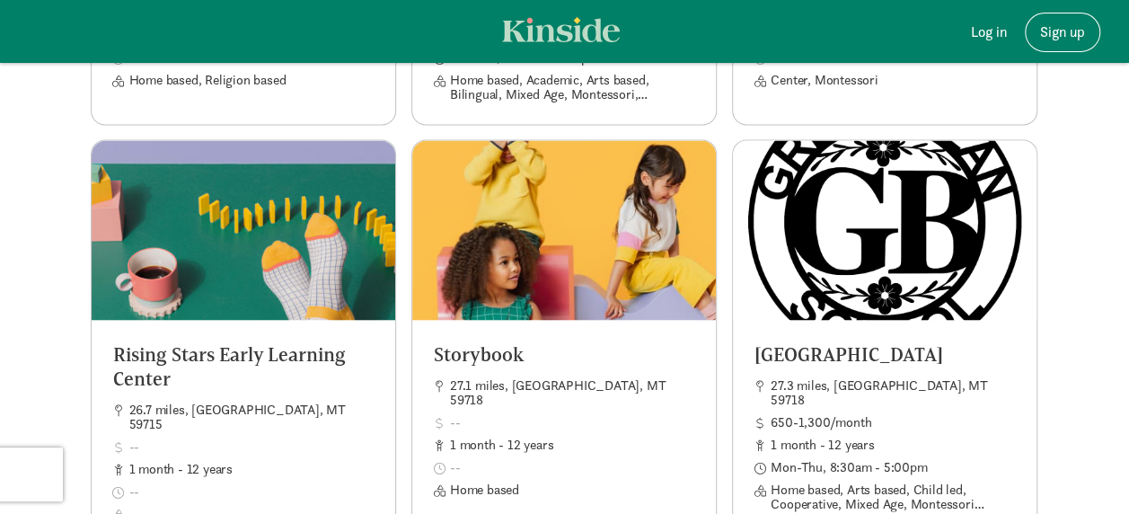
scroll to position [4938, 0]
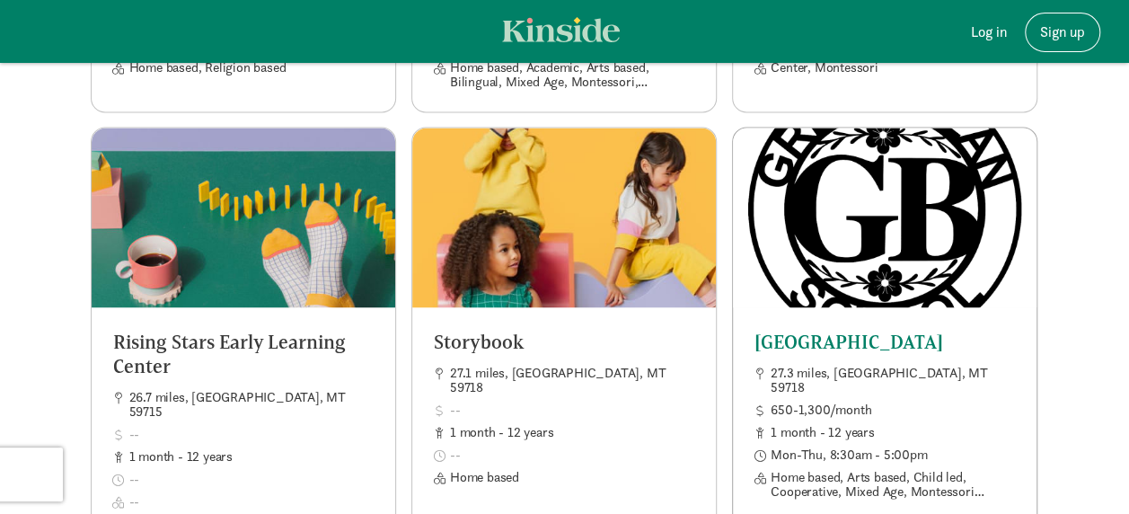
click at [878, 329] on h5 "Green Bean School" at bounding box center [885, 341] width 260 height 24
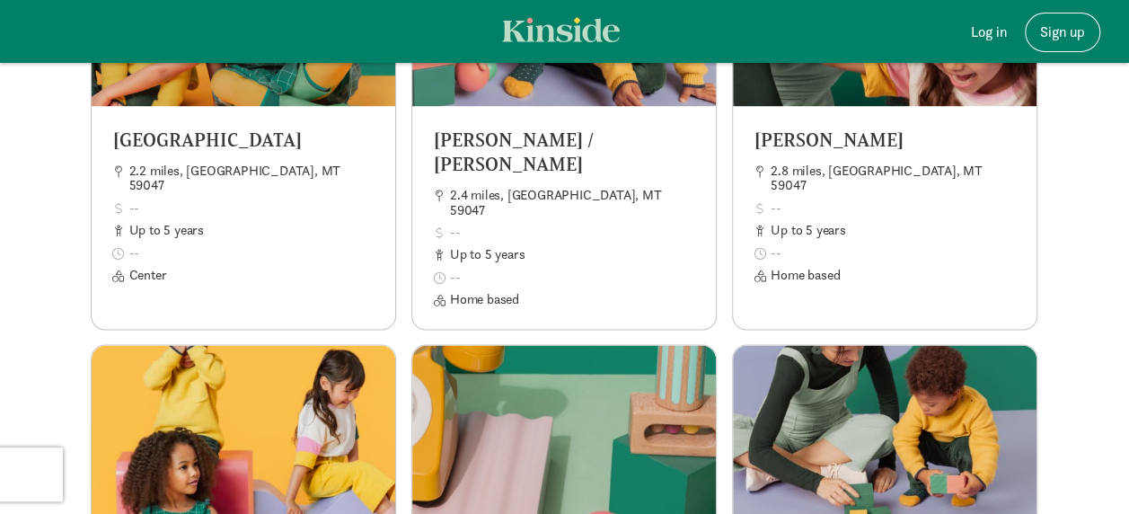
scroll to position [8117, 0]
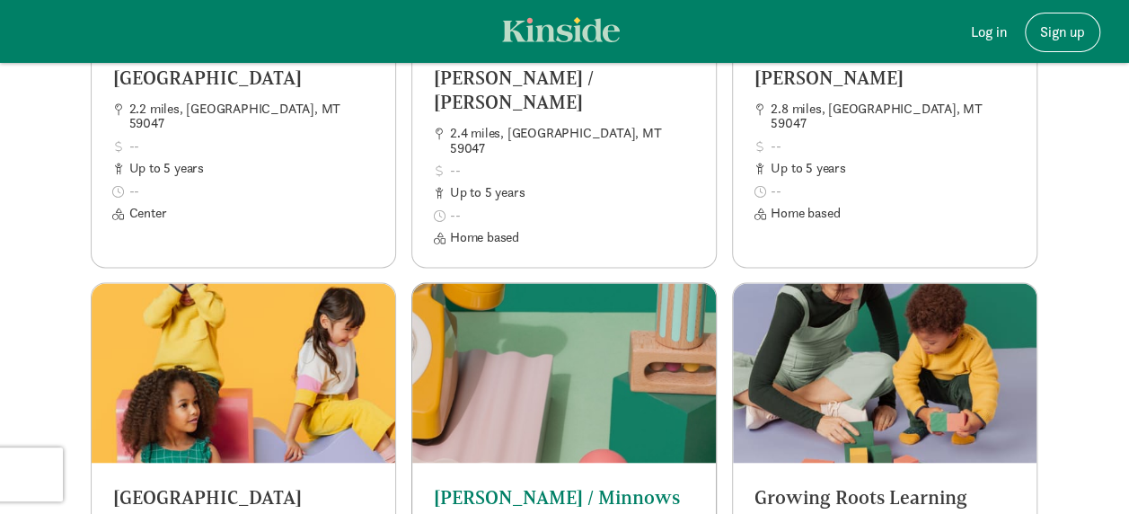
click at [517, 484] on h5 "Kayla Schaef / Minnows Childcare" at bounding box center [564, 508] width 260 height 49
click at [909, 484] on h5 "Growing Roots Learning Center / Sears" at bounding box center [885, 508] width 260 height 49
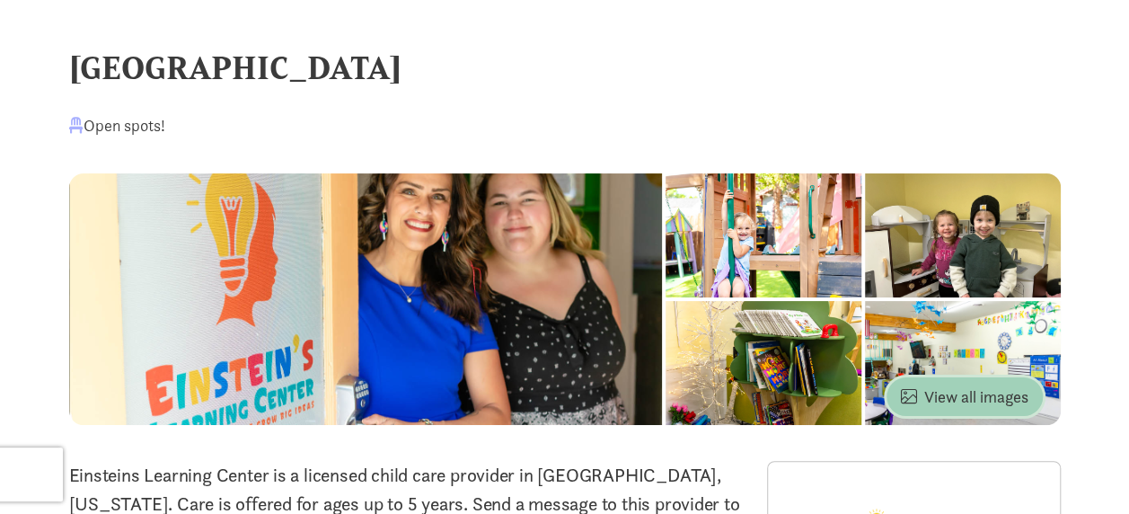
click at [945, 397] on span "View all images" at bounding box center [965, 396] width 128 height 24
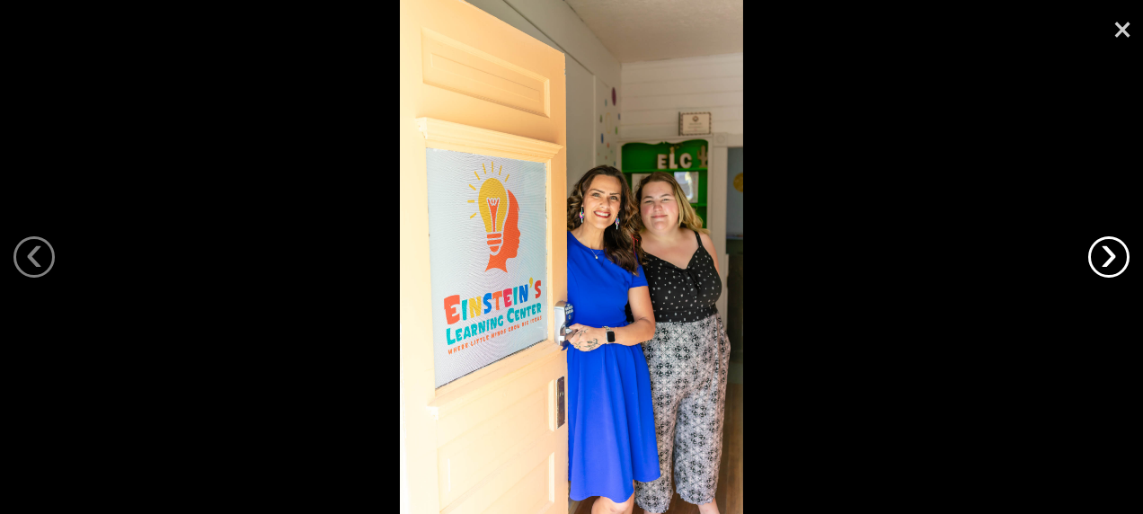
click at [1118, 257] on link "›" at bounding box center [1108, 256] width 41 height 41
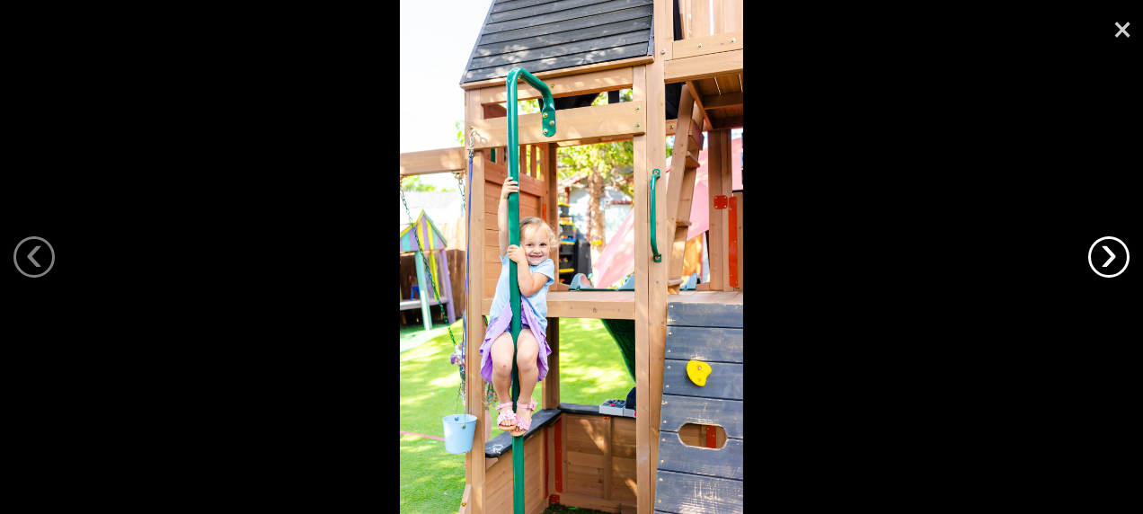
click at [1118, 257] on link "›" at bounding box center [1108, 256] width 41 height 41
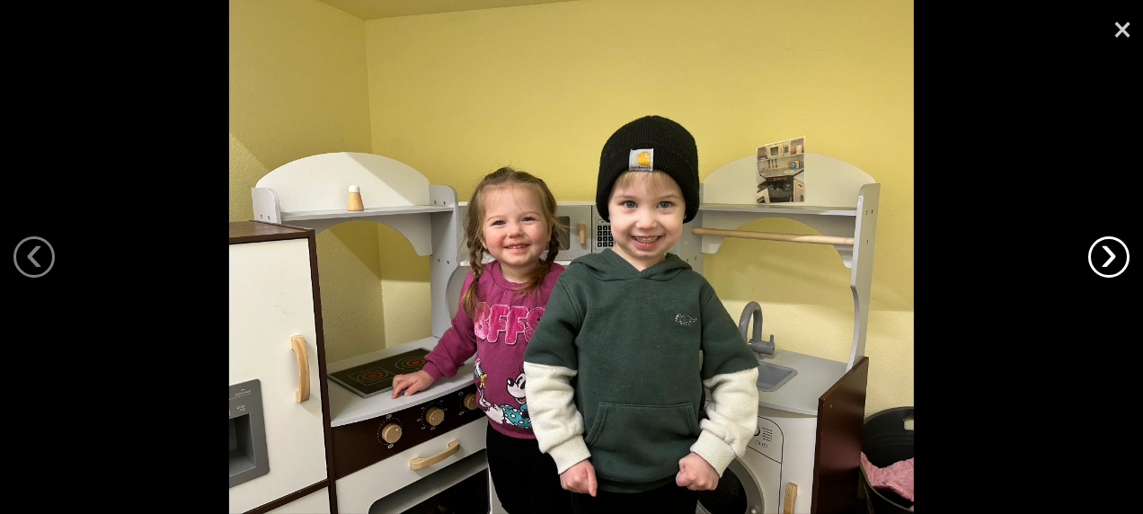
click at [1118, 257] on link "›" at bounding box center [1108, 256] width 41 height 41
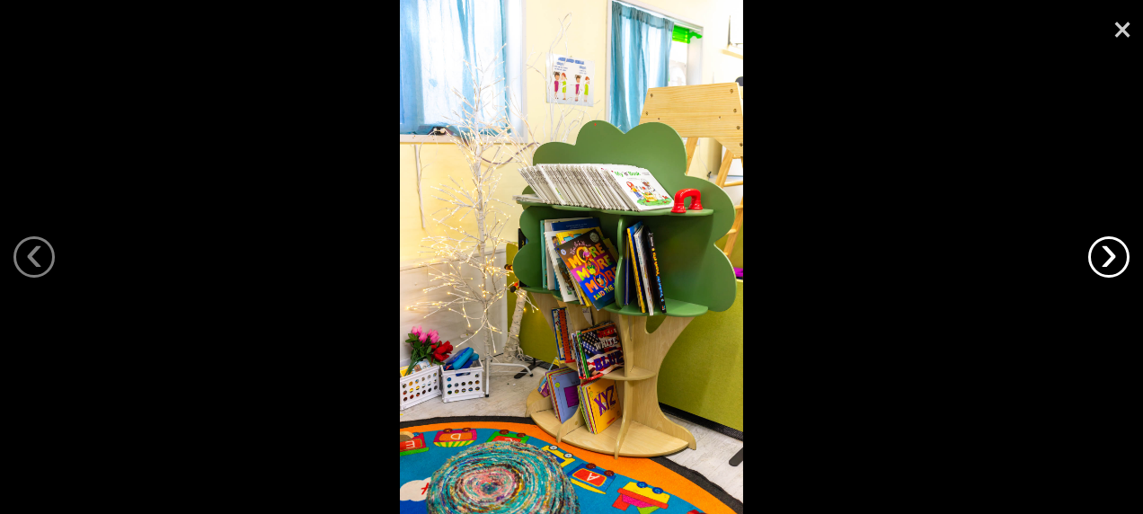
click at [1118, 257] on link "›" at bounding box center [1108, 256] width 41 height 41
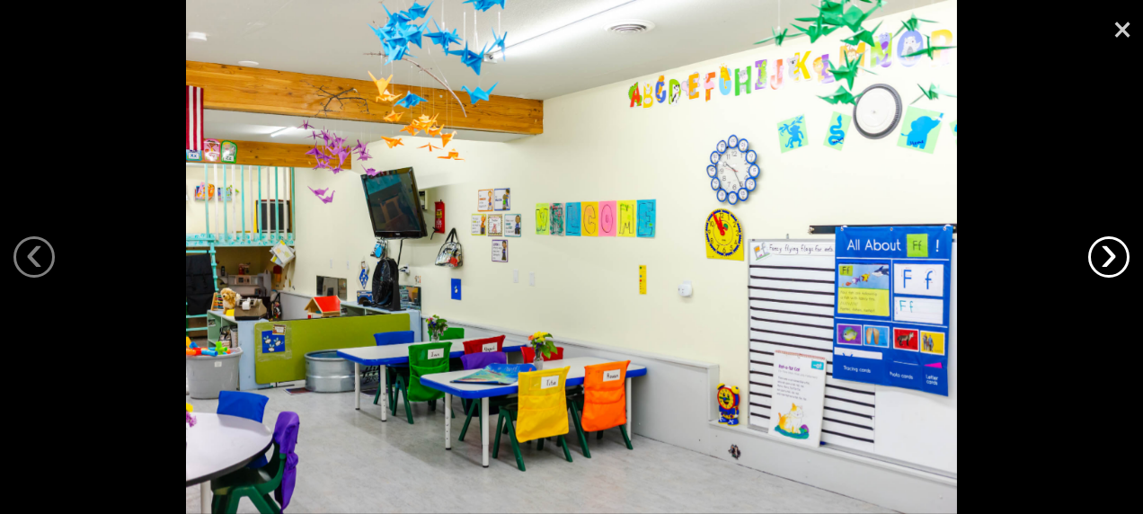
click at [1118, 257] on link "›" at bounding box center [1108, 256] width 41 height 41
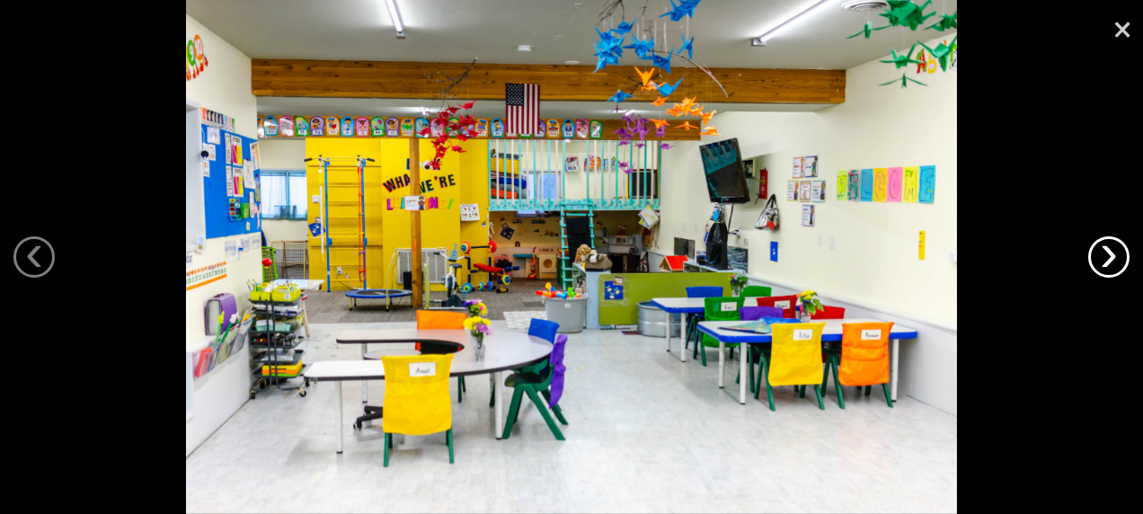
click at [1118, 257] on link "›" at bounding box center [1108, 256] width 41 height 41
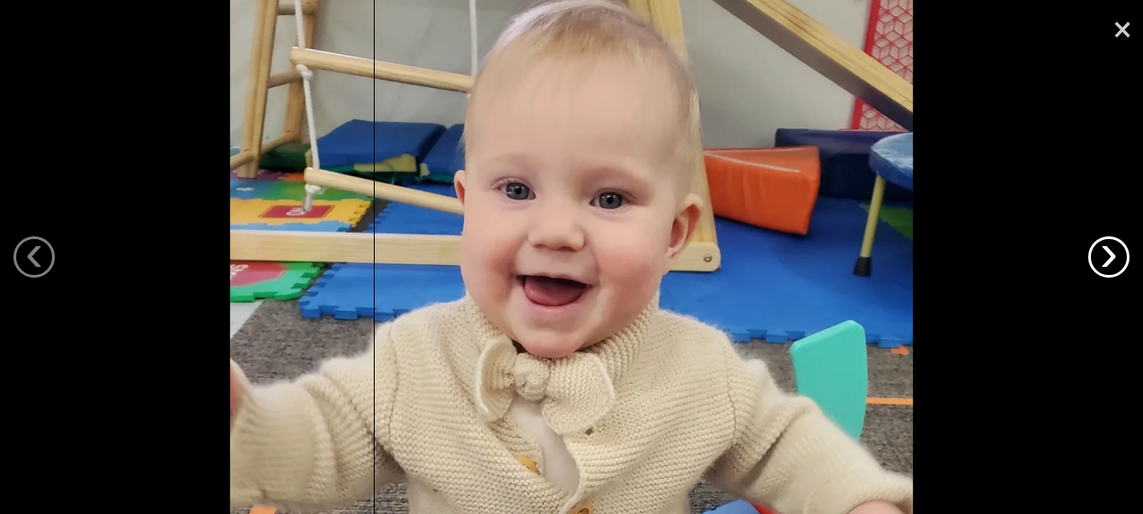
click at [1118, 257] on link "›" at bounding box center [1108, 256] width 41 height 41
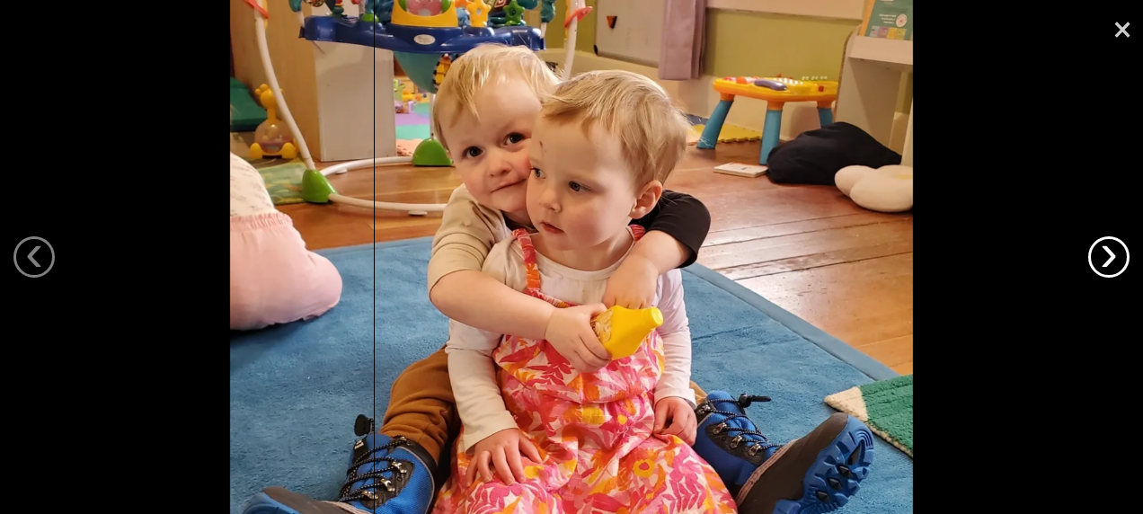
click at [1118, 257] on link "›" at bounding box center [1108, 256] width 41 height 41
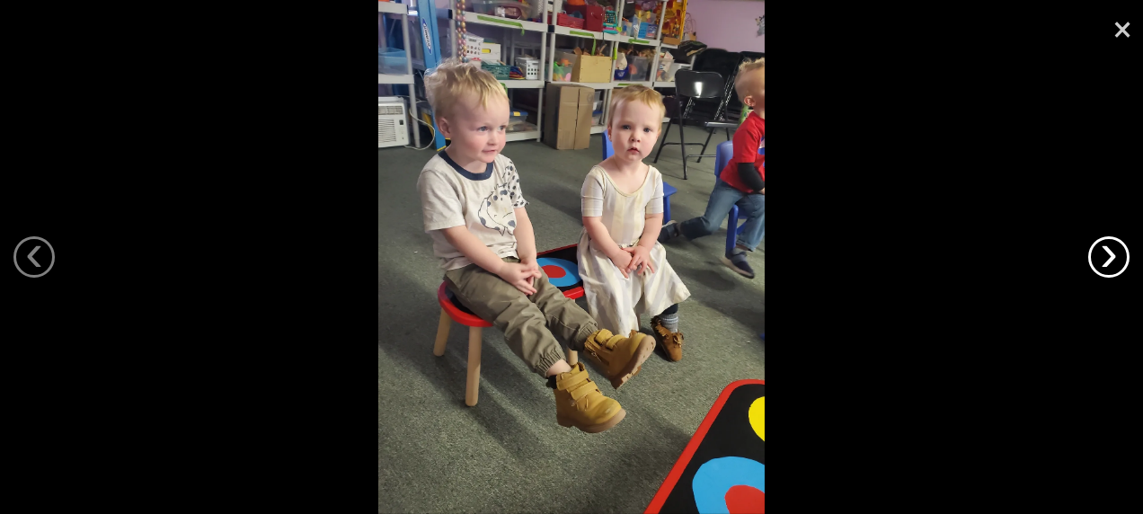
click at [1118, 257] on link "›" at bounding box center [1108, 256] width 41 height 41
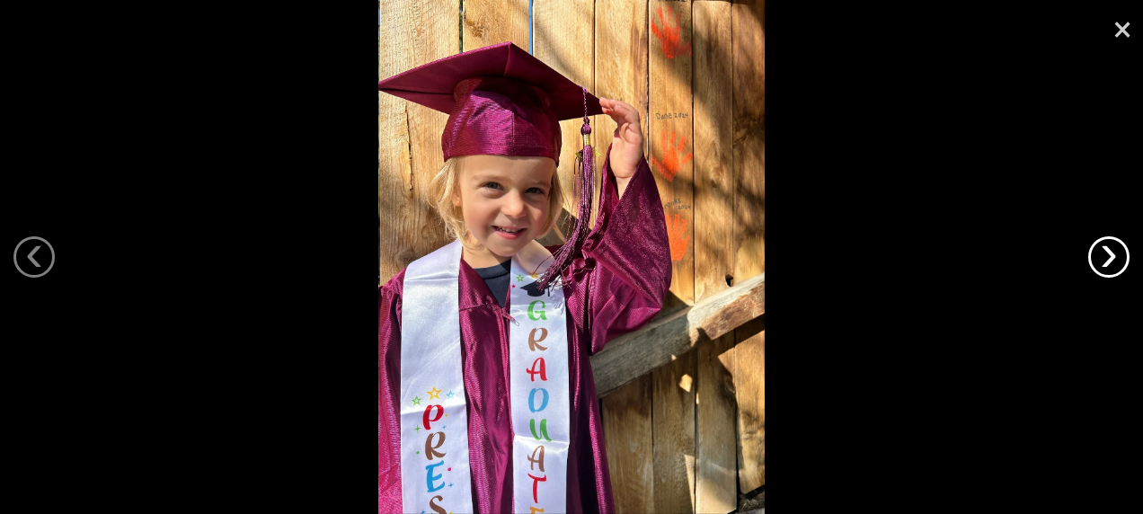
click at [1118, 257] on link "›" at bounding box center [1108, 256] width 41 height 41
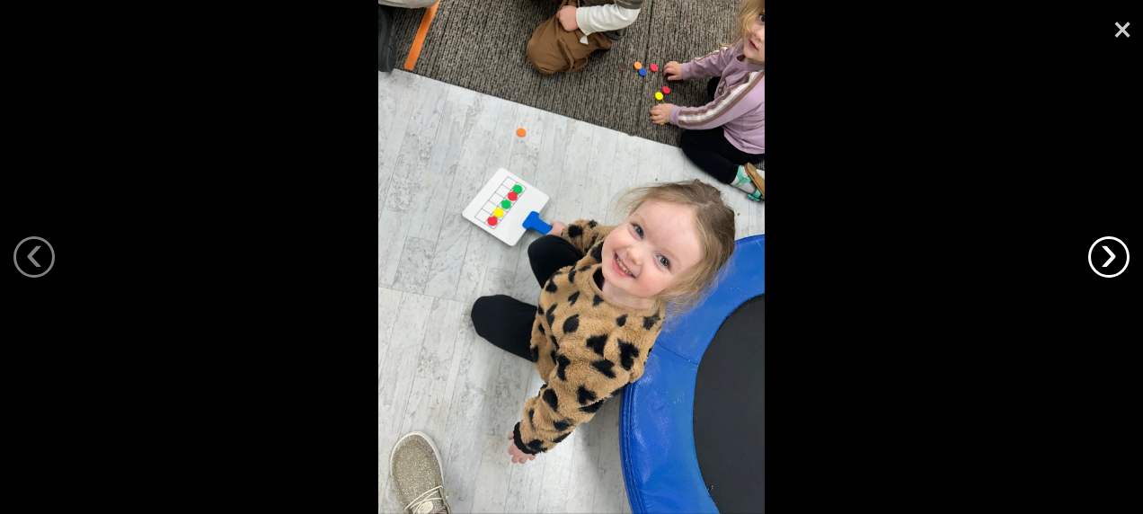
click at [1118, 257] on link "›" at bounding box center [1108, 256] width 41 height 41
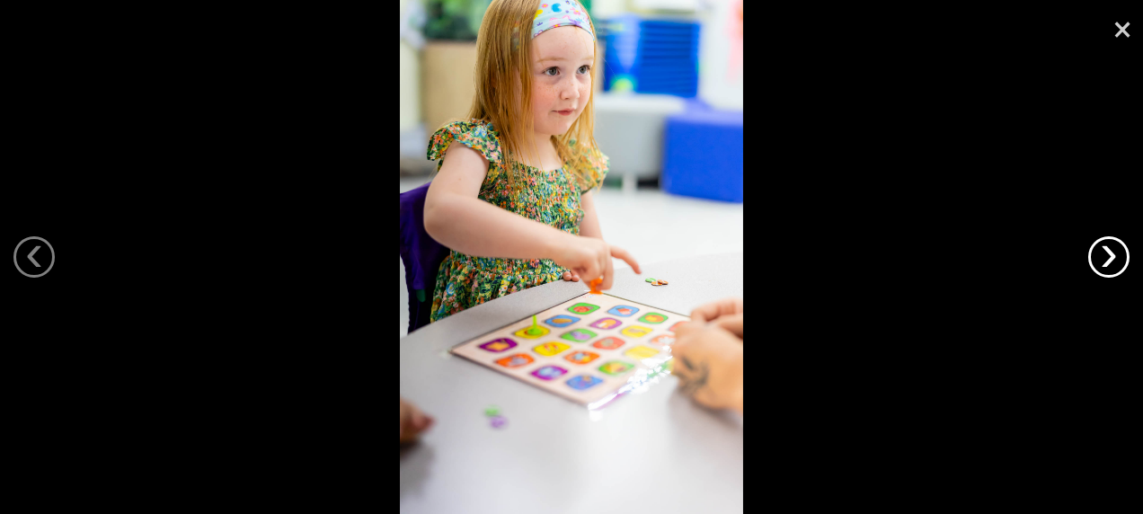
click at [1118, 257] on link "›" at bounding box center [1108, 256] width 41 height 41
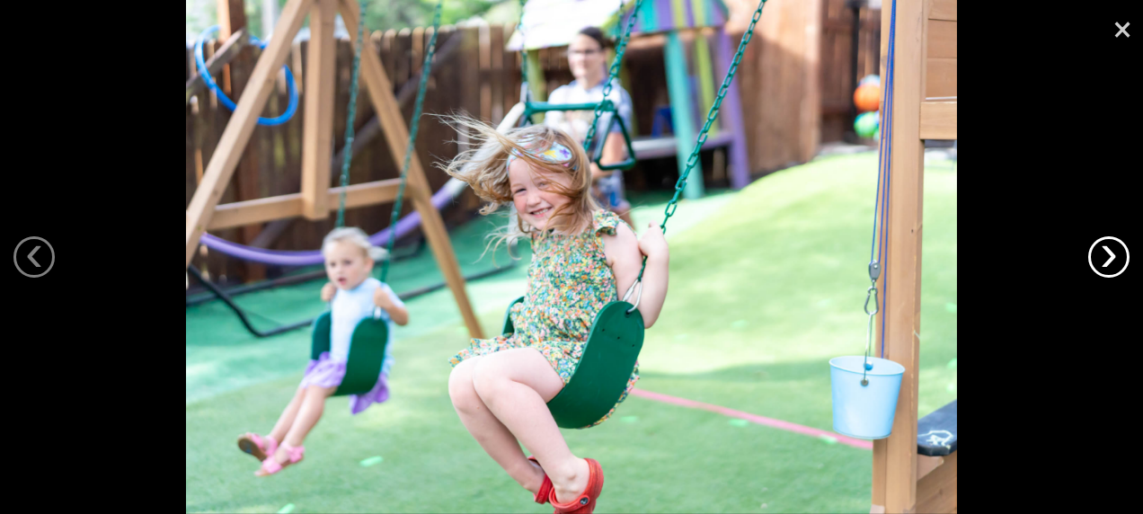
click at [1118, 257] on link "›" at bounding box center [1108, 256] width 41 height 41
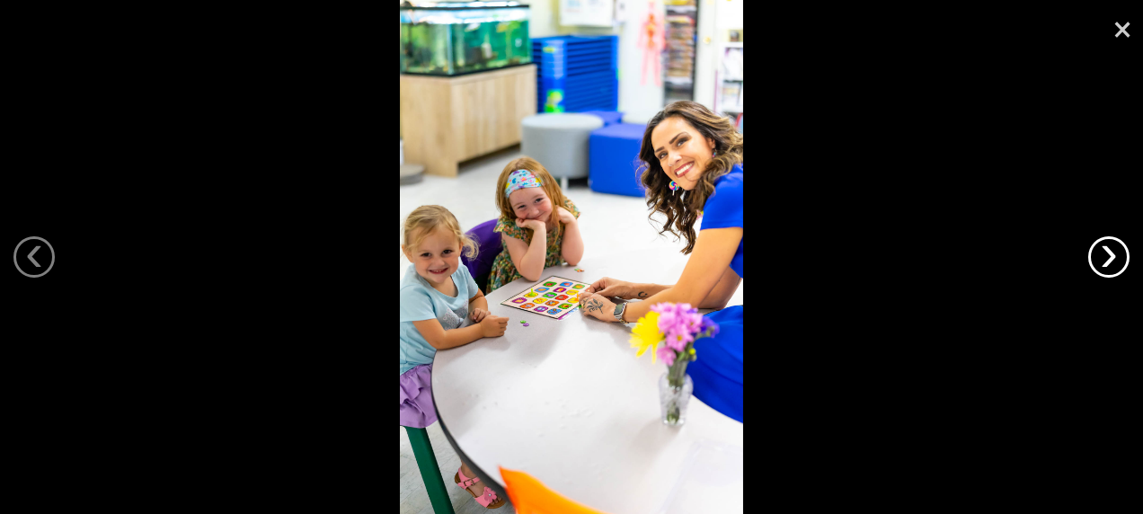
click at [1118, 257] on link "›" at bounding box center [1108, 256] width 41 height 41
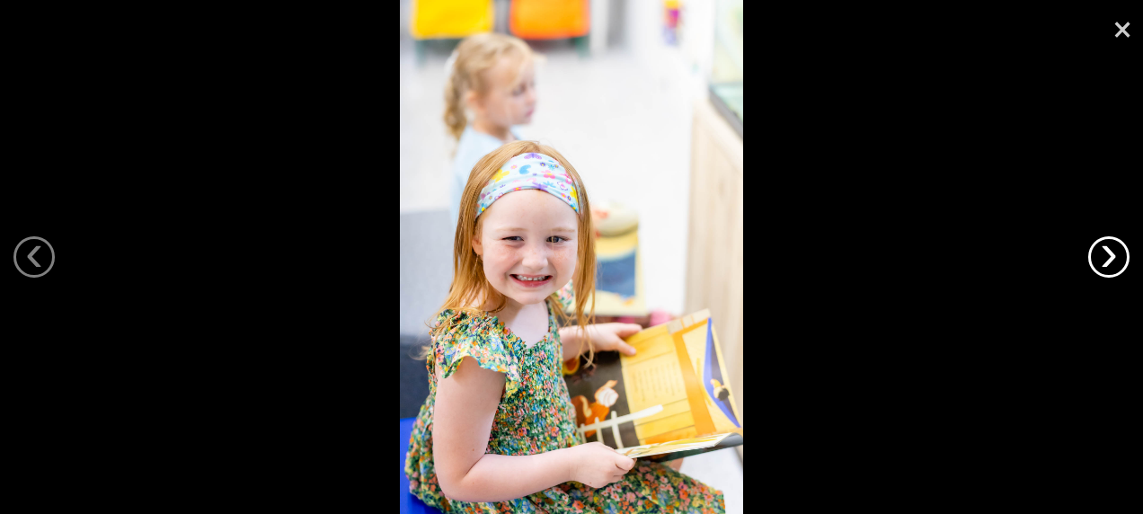
click at [1118, 257] on link "›" at bounding box center [1108, 256] width 41 height 41
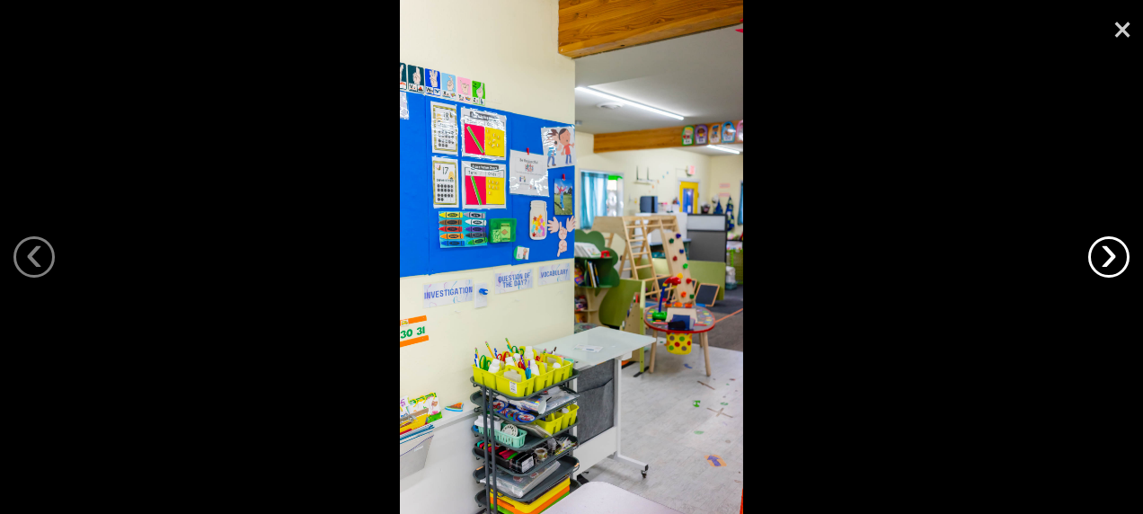
click at [1118, 257] on link "›" at bounding box center [1108, 256] width 41 height 41
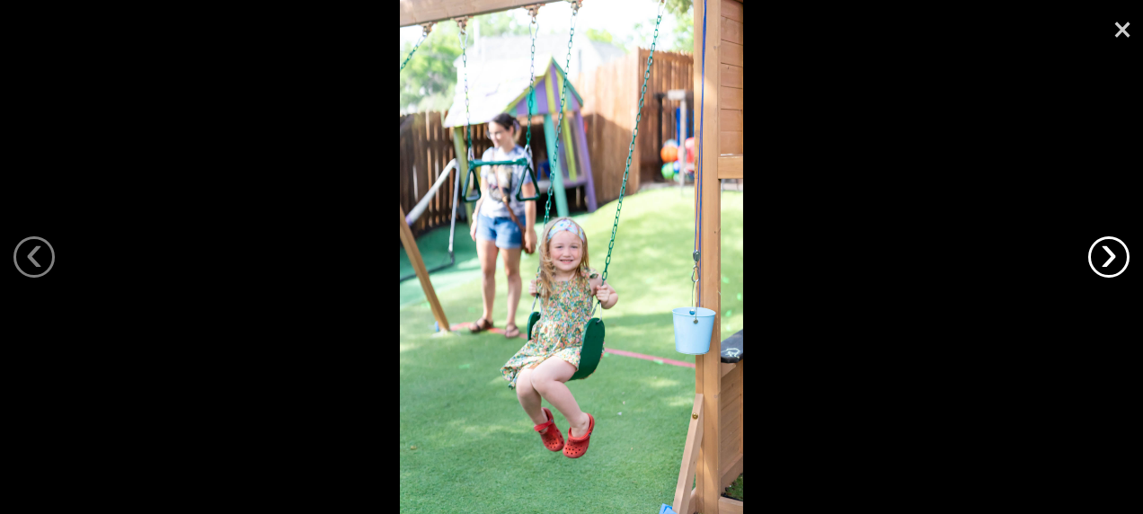
click at [1118, 257] on link "›" at bounding box center [1108, 256] width 41 height 41
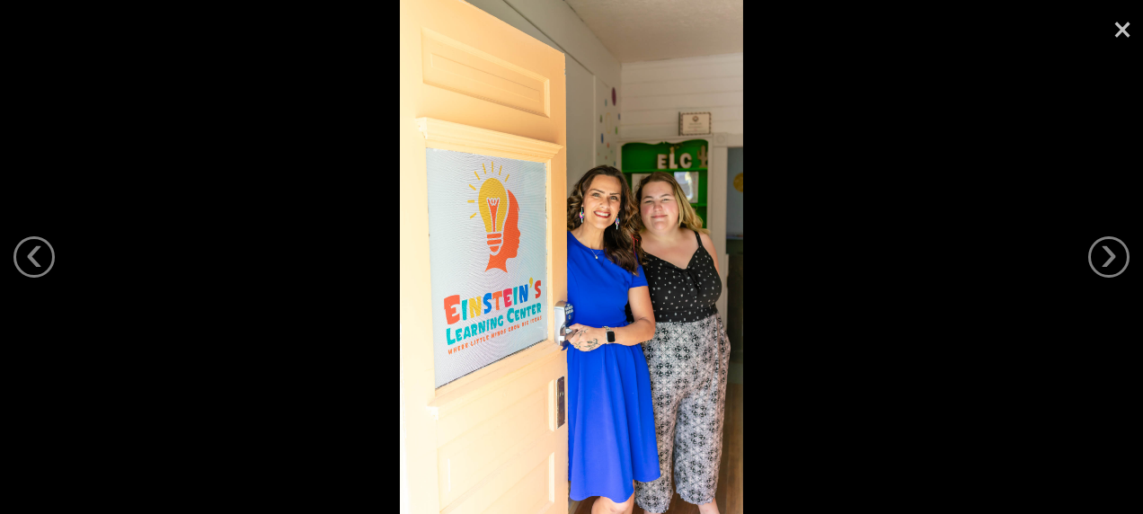
click at [1123, 25] on link "×" at bounding box center [1121, 27] width 41 height 54
